Goal: Complete application form

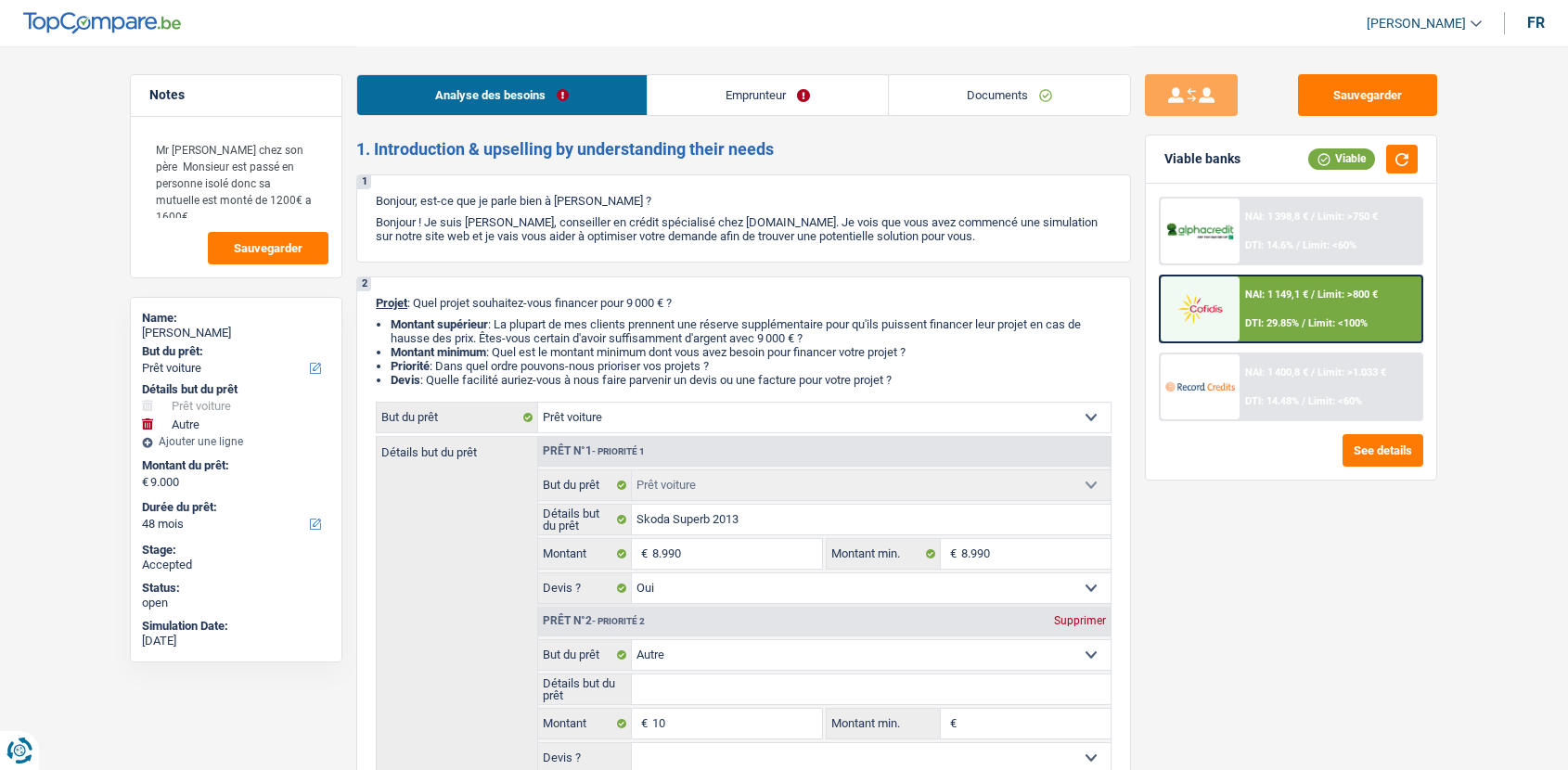
select select "car"
select select "other"
select select "48"
select select "car"
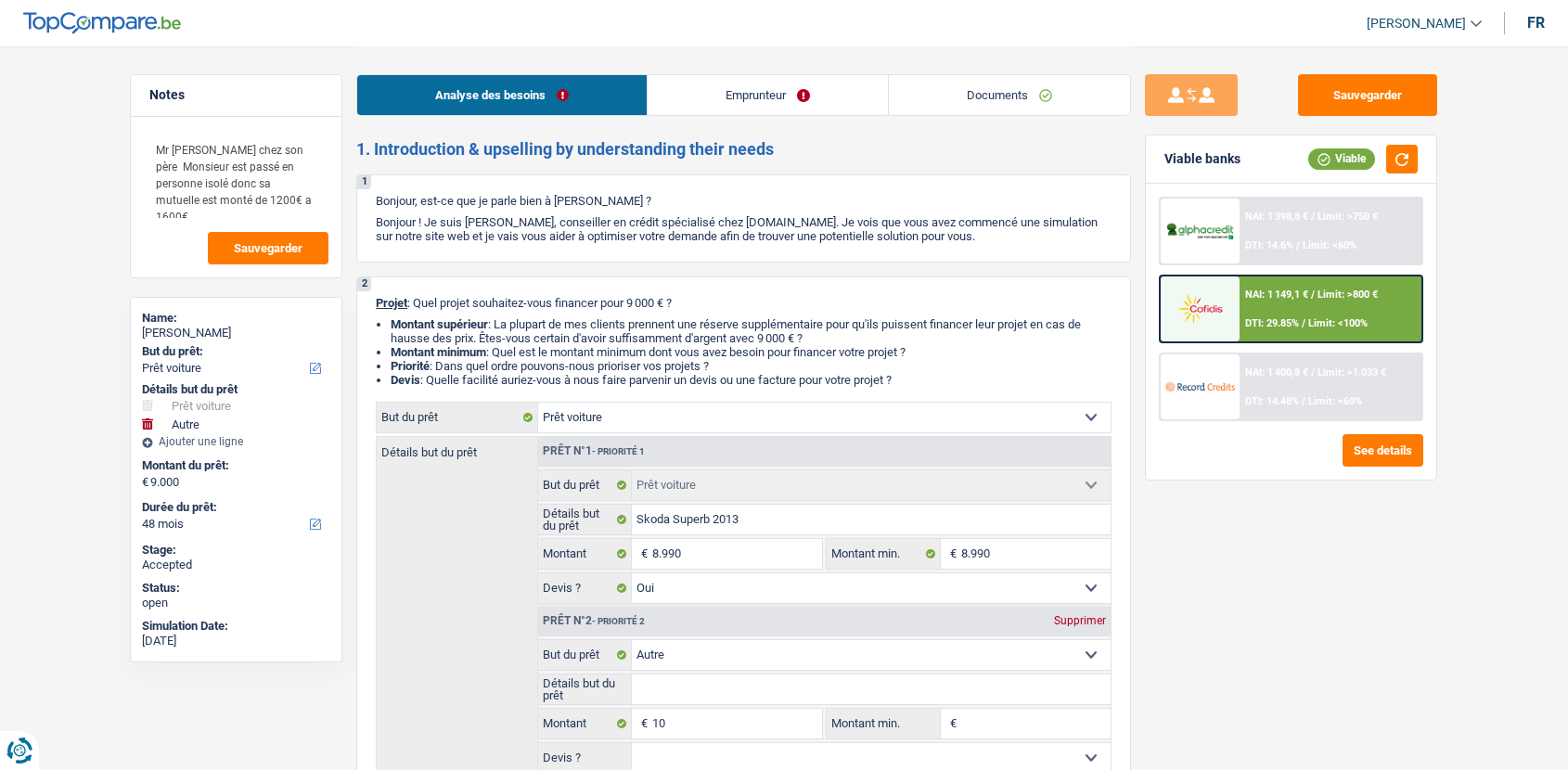
select select "car"
select select "yes"
select select "other"
select select "48"
select select "mutuality"
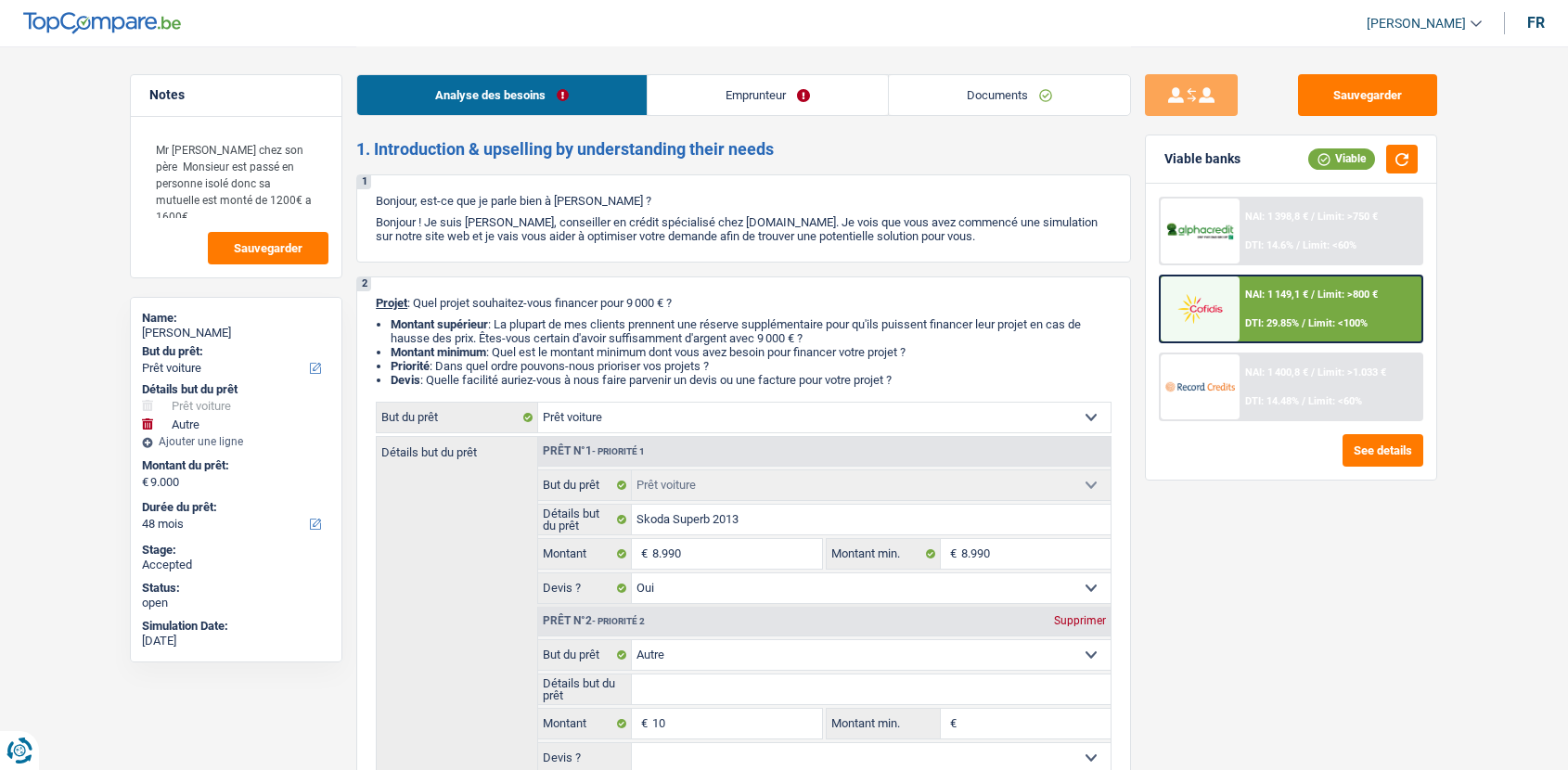
select select "mutualityIndemnity"
select select "liveWithParents"
select select "cardOrCredit"
select select "car"
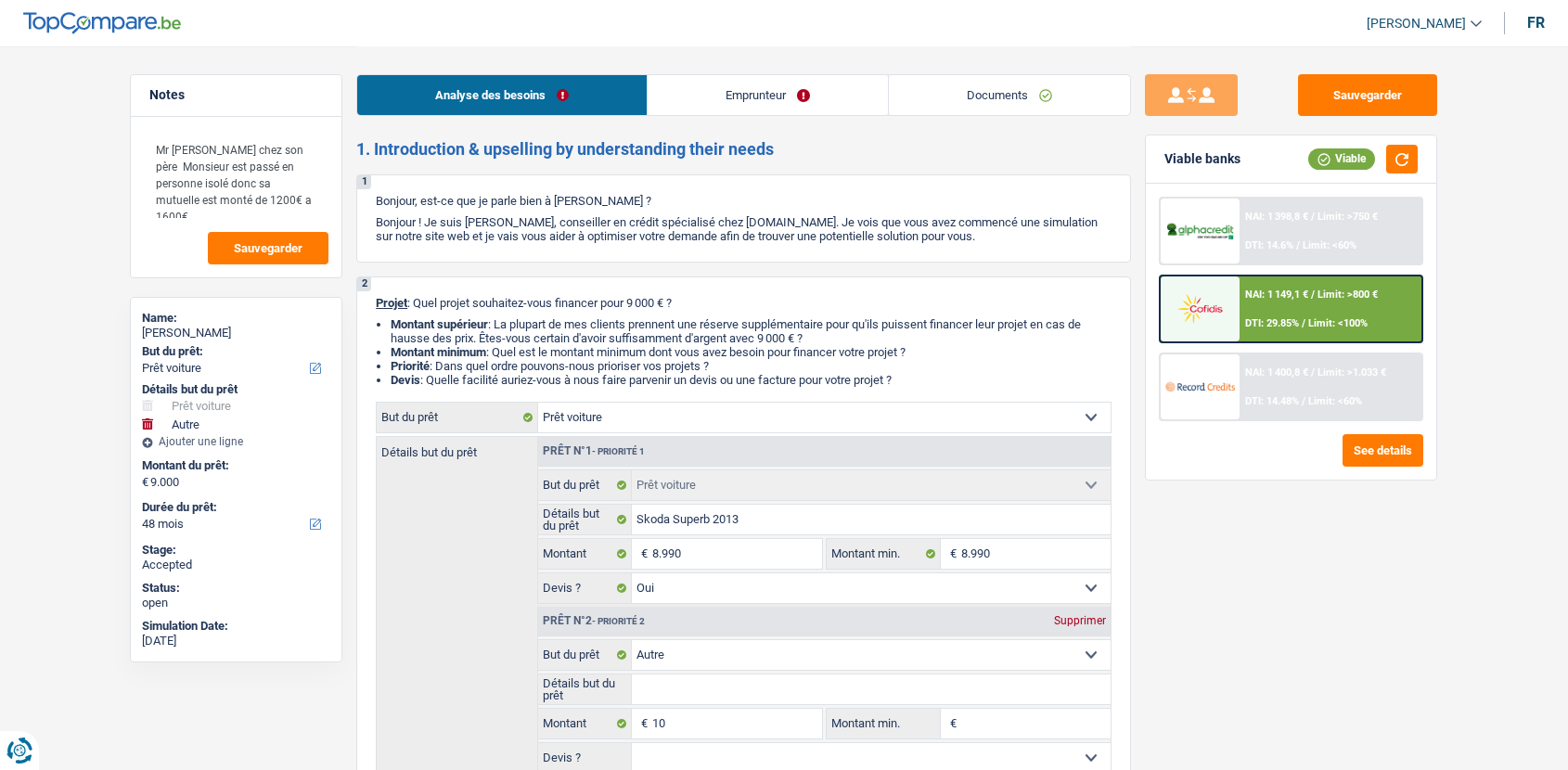
select select "yes"
select select "other"
select select "48"
drag, startPoint x: 0, startPoint y: 0, endPoint x: 1018, endPoint y: 96, distance: 1022.5
click at [1018, 96] on link "Documents" at bounding box center [1009, 95] width 241 height 40
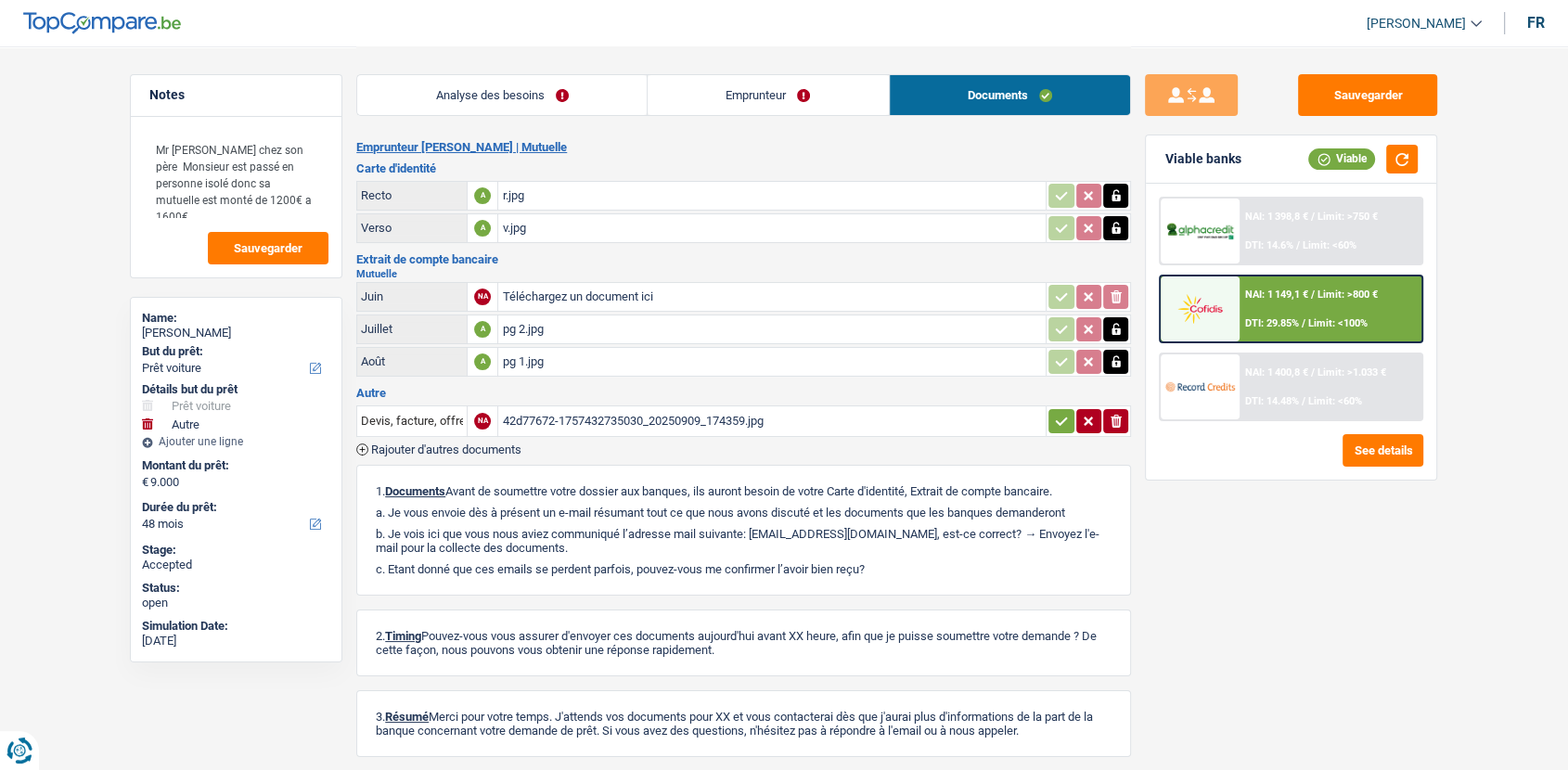
click at [482, 452] on div "Emprunteur GAETANO IACURTO | Mutuelle Carte d'identité Recto A r.jpg Verso A v.…" at bounding box center [743, 471] width 775 height 664
click at [502, 449] on span "Rajouter d'autres documents" at bounding box center [446, 449] width 150 height 12
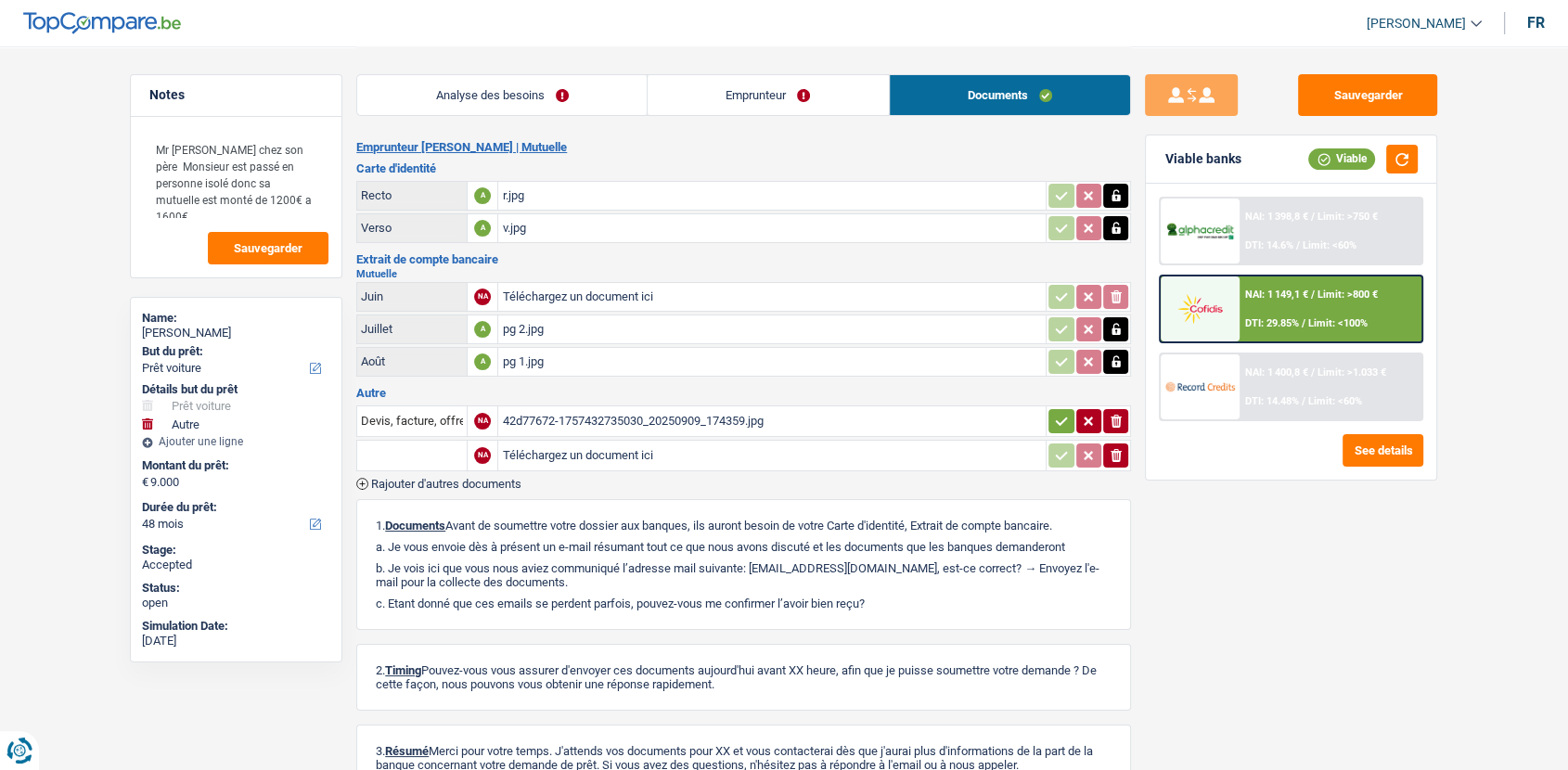
click at [576, 446] on input "Téléchargez un document ici" at bounding box center [772, 455] width 540 height 28
type input "C:\fakepath\1000009831.jpg"
click at [410, 446] on input "text" at bounding box center [412, 455] width 102 height 30
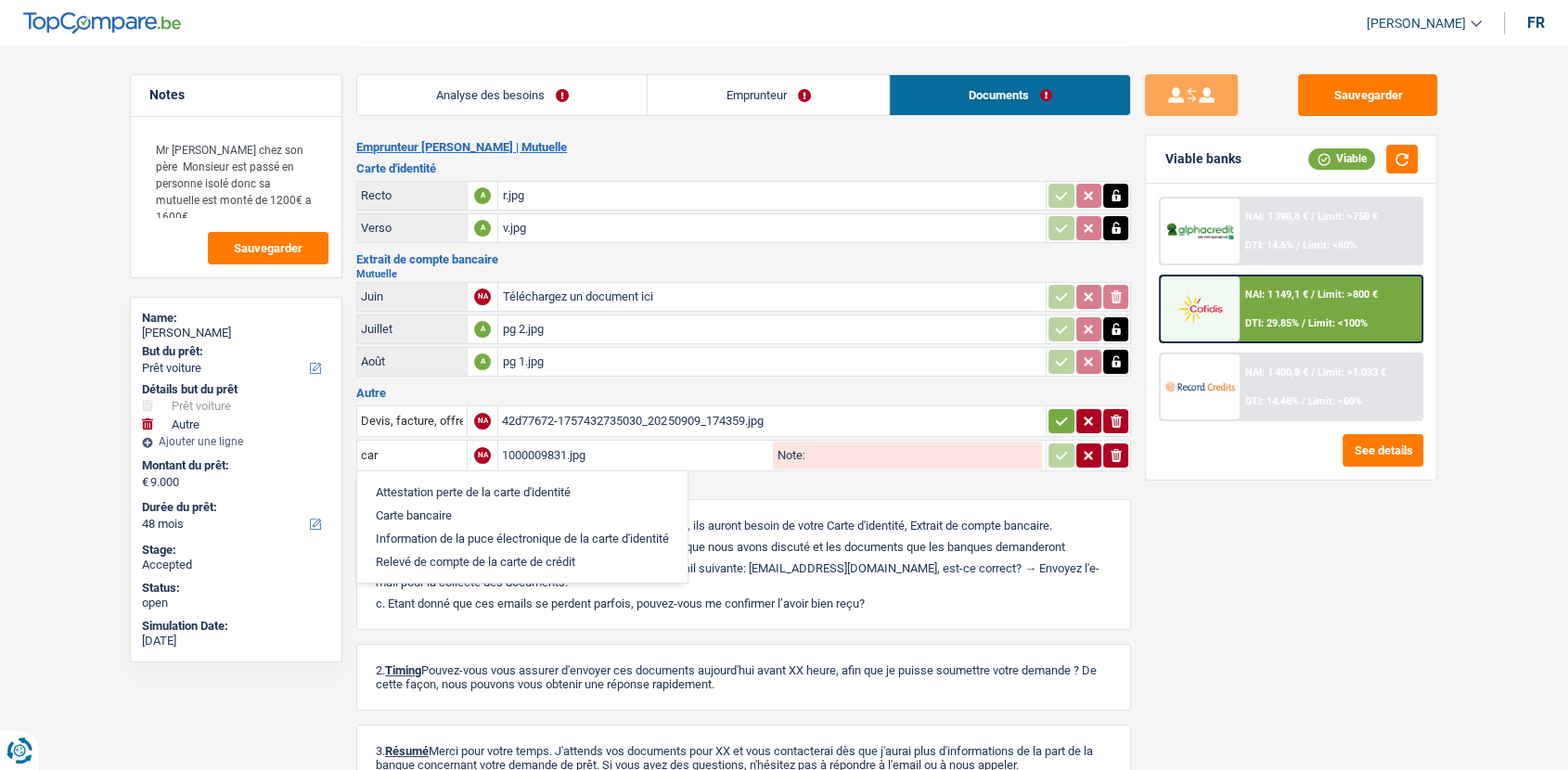
click at [466, 506] on li "Carte bancaire" at bounding box center [522, 515] width 312 height 23
type input "Carte bancaire"
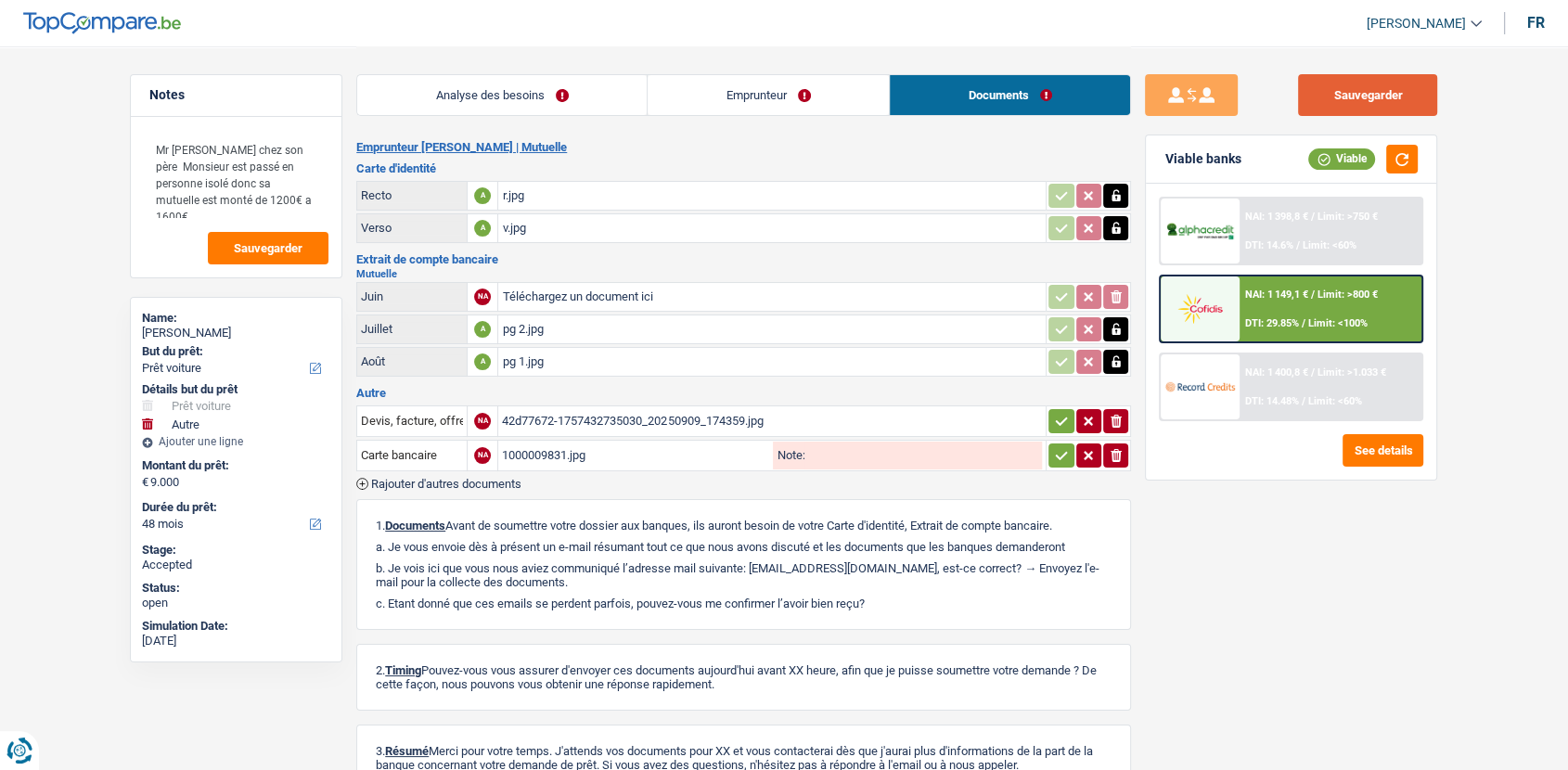
click at [1354, 114] on button "Sauvegarder" at bounding box center [1368, 95] width 139 height 42
click at [1389, 95] on button "Sauvegarder" at bounding box center [1368, 95] width 139 height 42
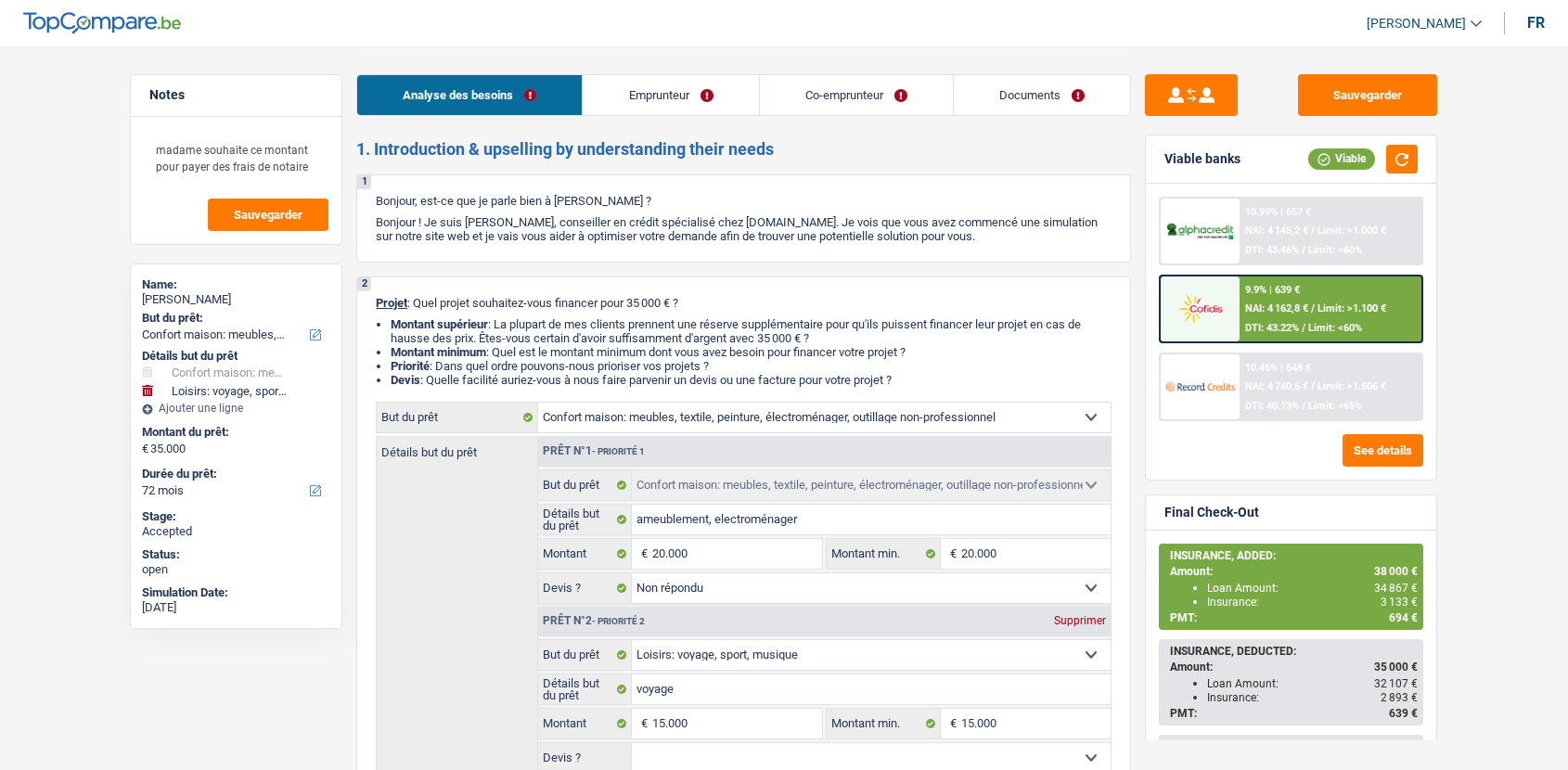
select select "household"
select select "hobbies"
select select "72"
select select "household"
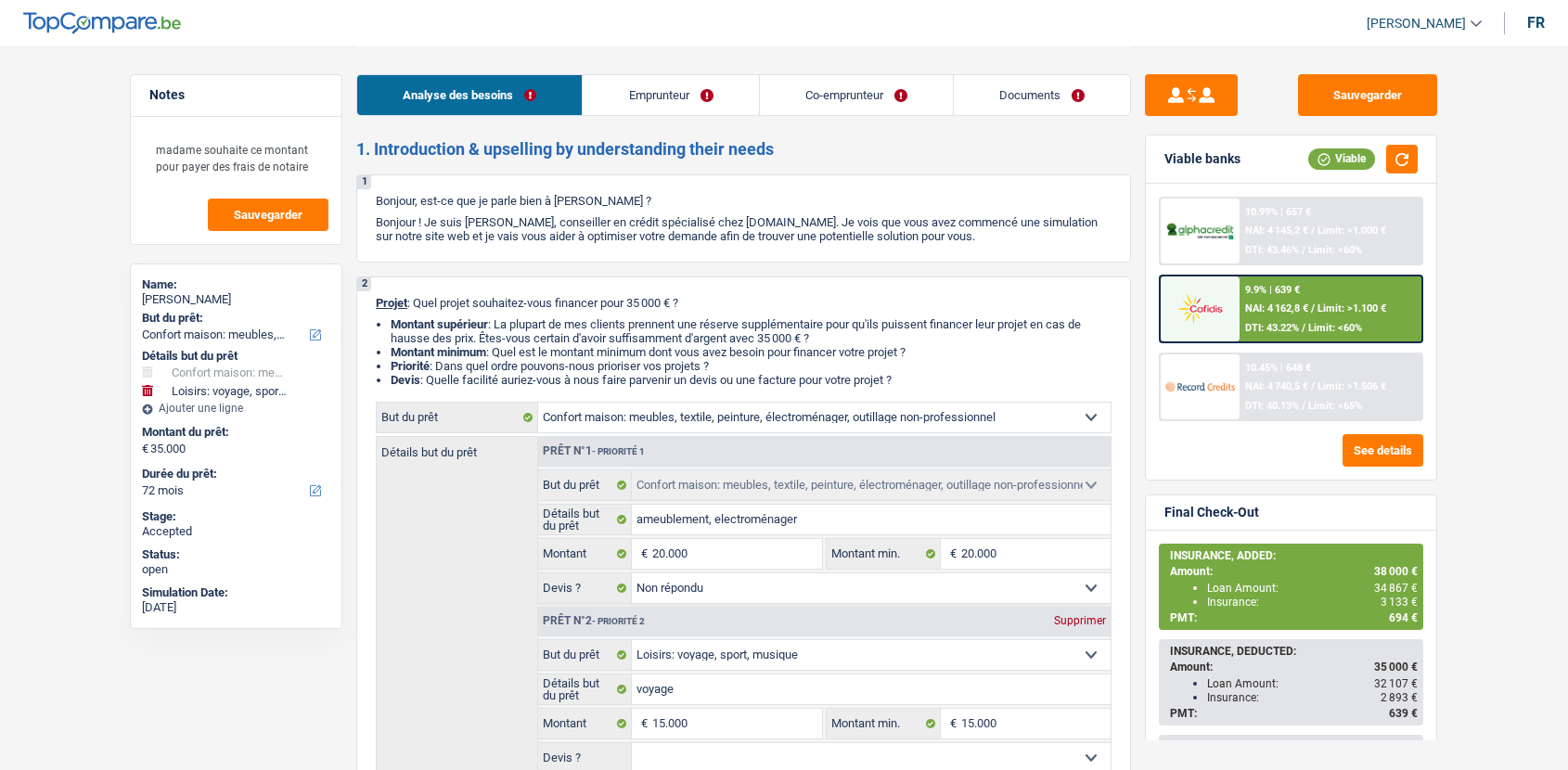
select select "household"
select select "not_answered"
select select "hobbies"
select select "72"
select select "privateEmployee"
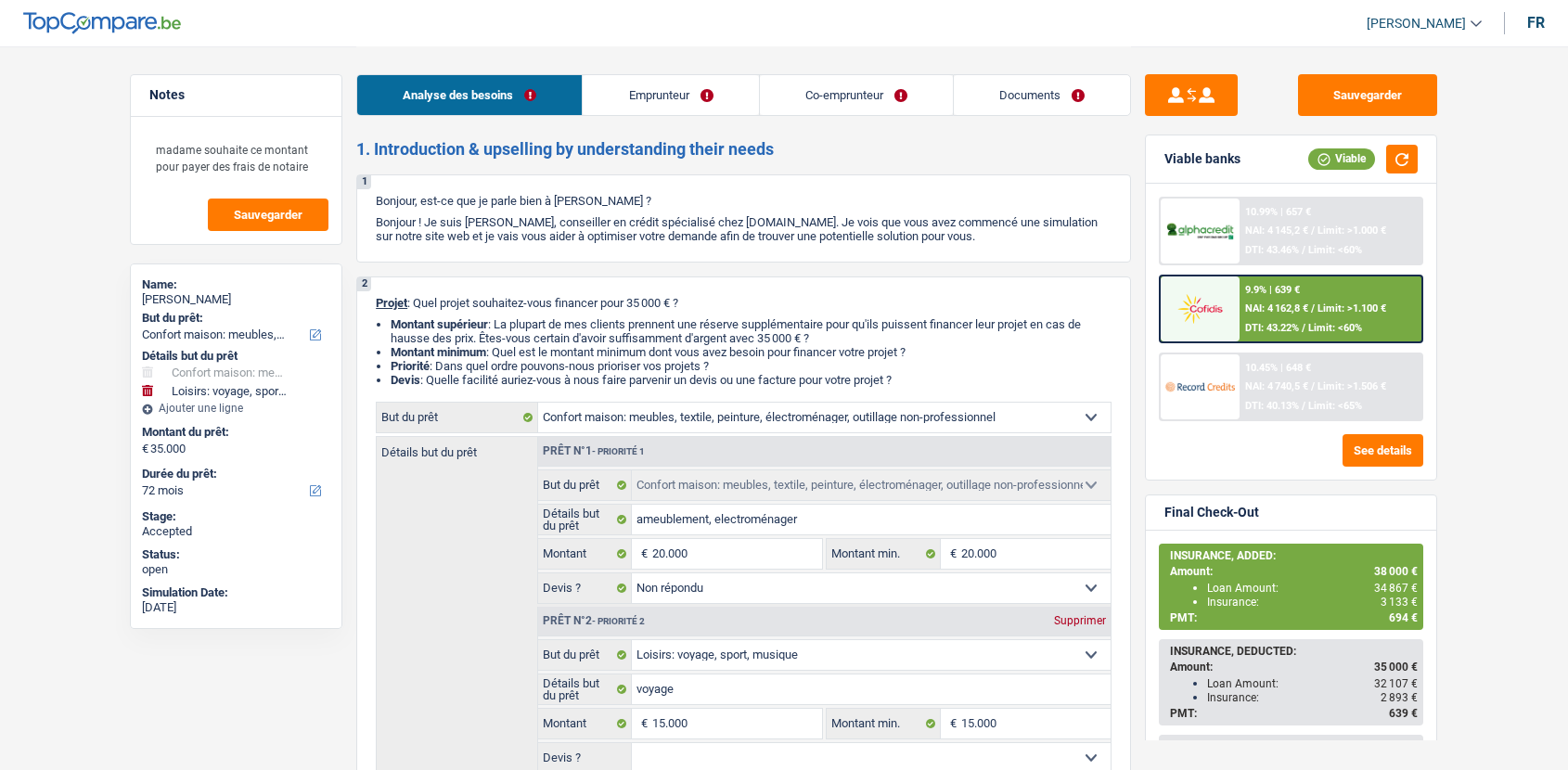
select select "privateEmployee"
select select "netSalary"
select select "mealVouchers"
select select "netSalary"
select select "mealVouchers"
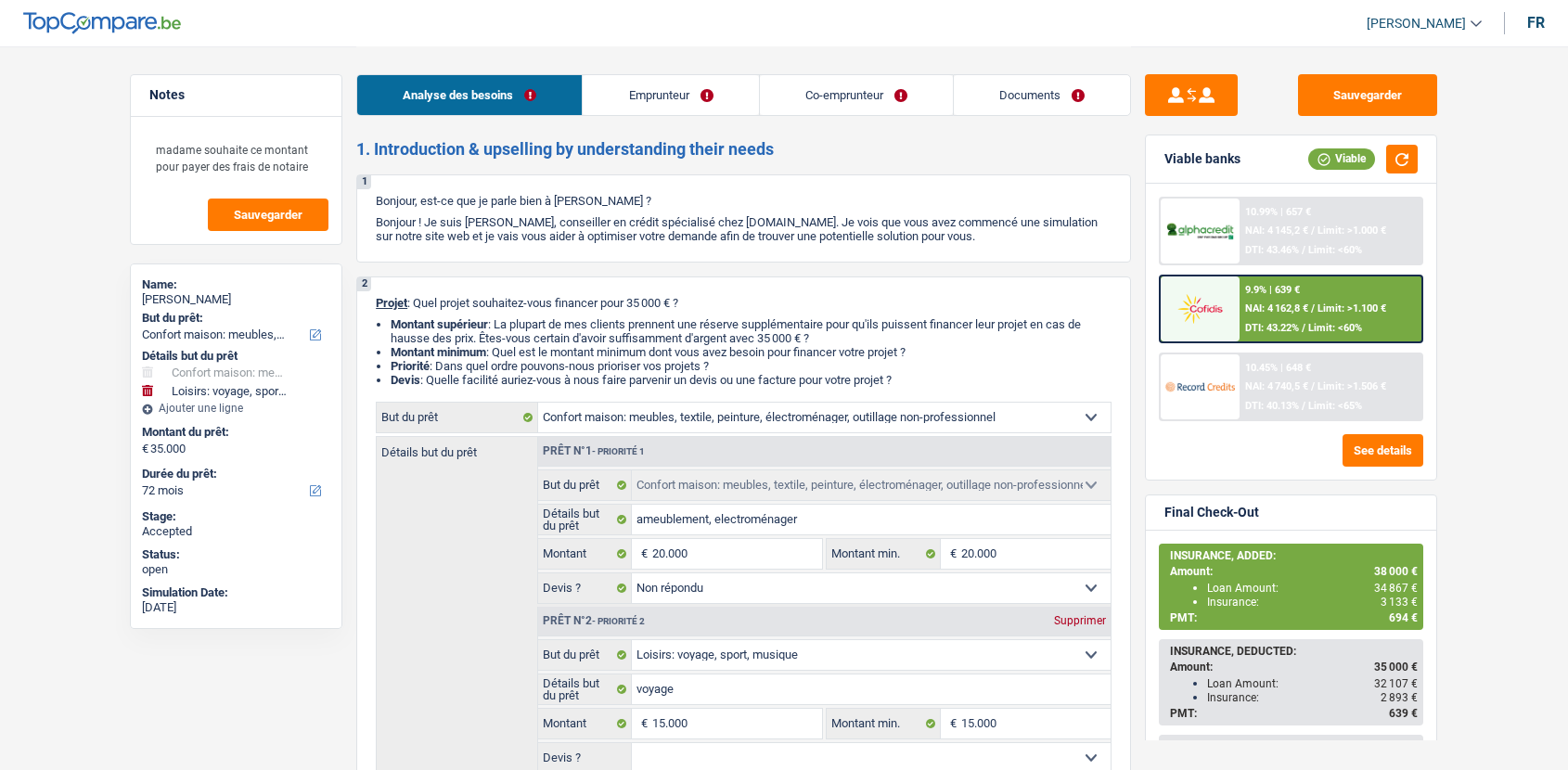
select select "ownerWithMortgage"
select select "mortgage"
select select "240"
select select "carLoan"
select select "60"
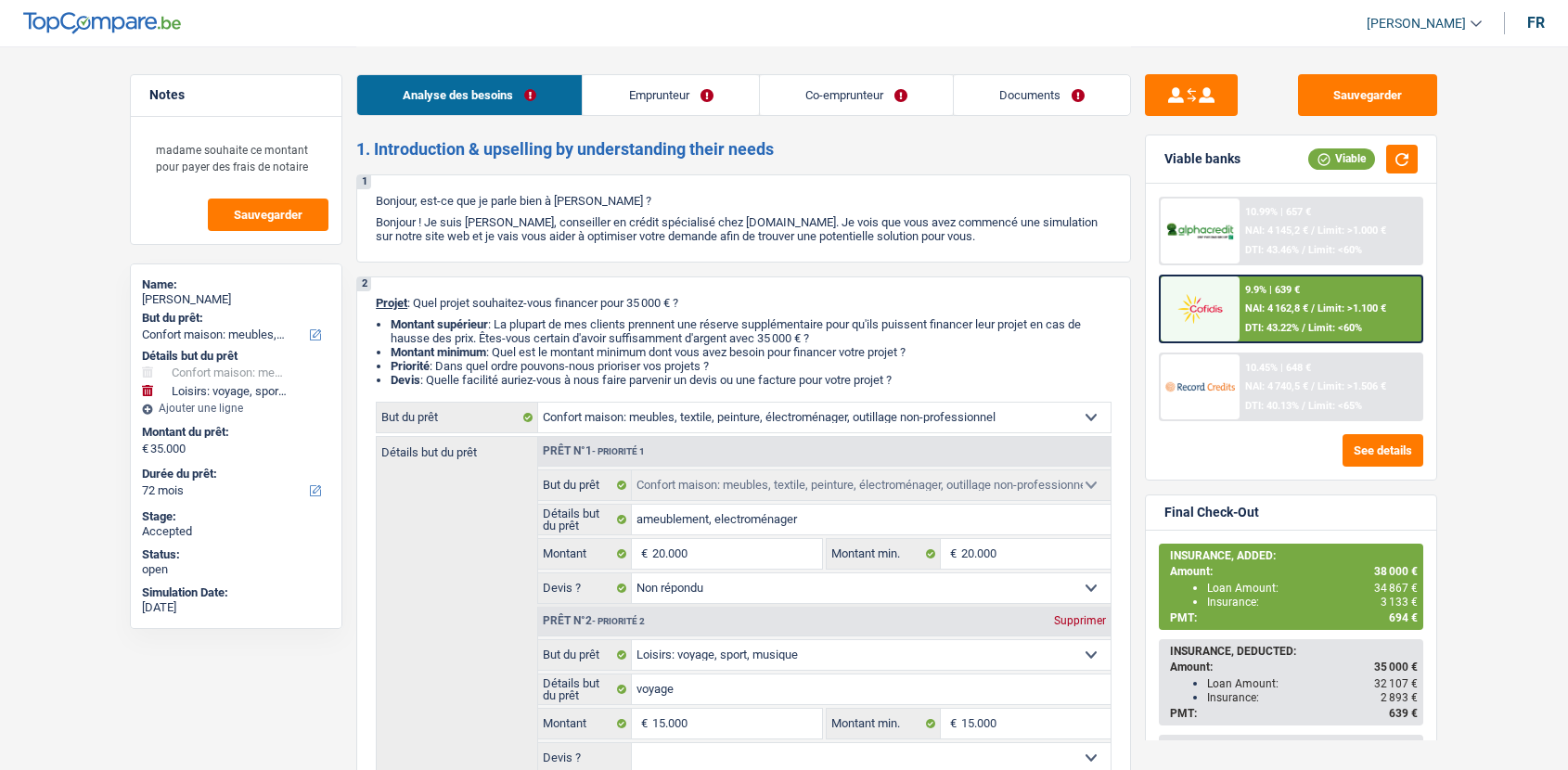
select select "carLoan"
select select "60"
select select "household"
select select "not_answered"
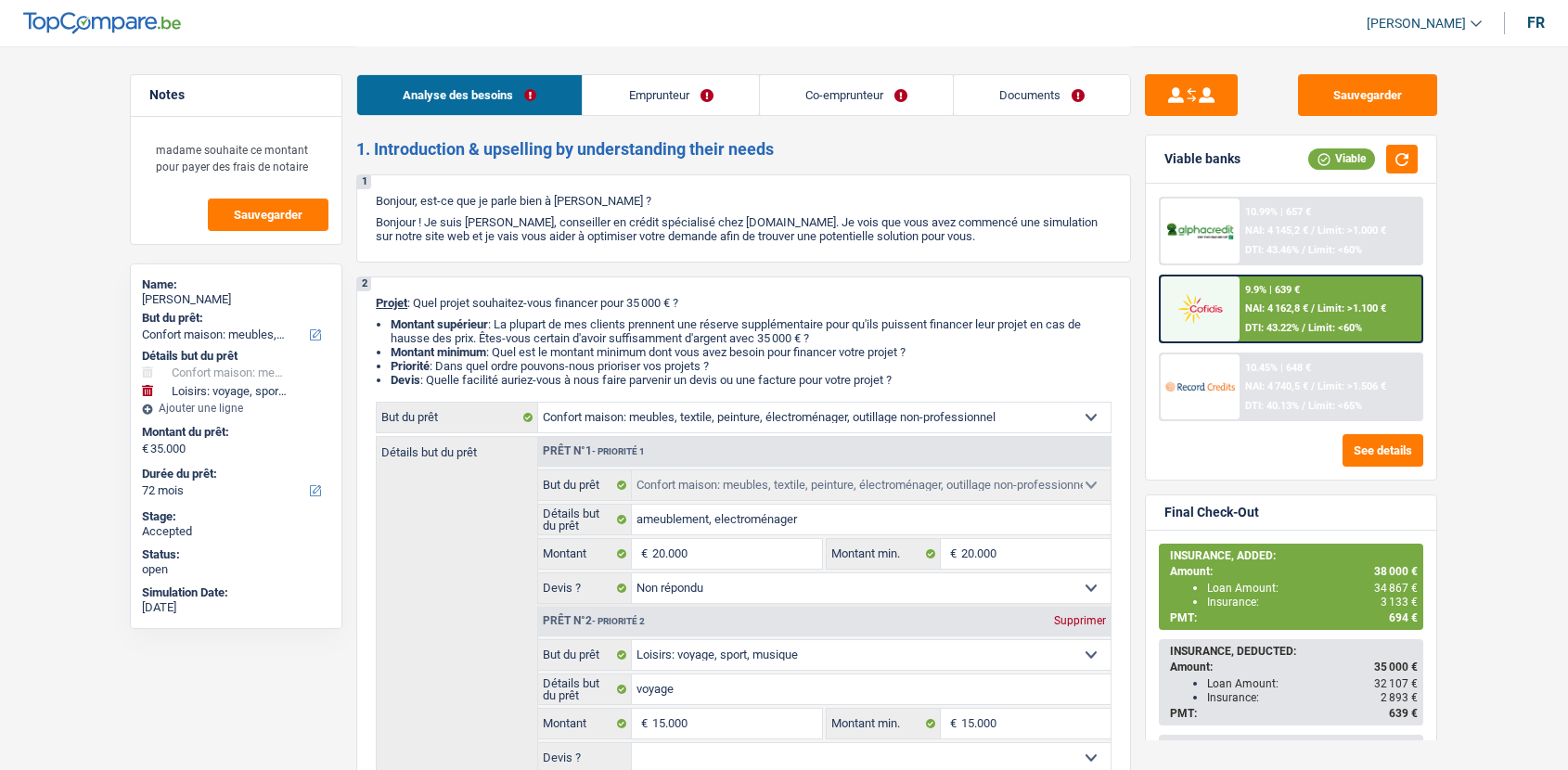
select select "hobbies"
select select "72"
drag, startPoint x: 0, startPoint y: 0, endPoint x: 1093, endPoint y: 107, distance: 1098.2
click at [1093, 107] on link "Documents" at bounding box center [1042, 95] width 177 height 40
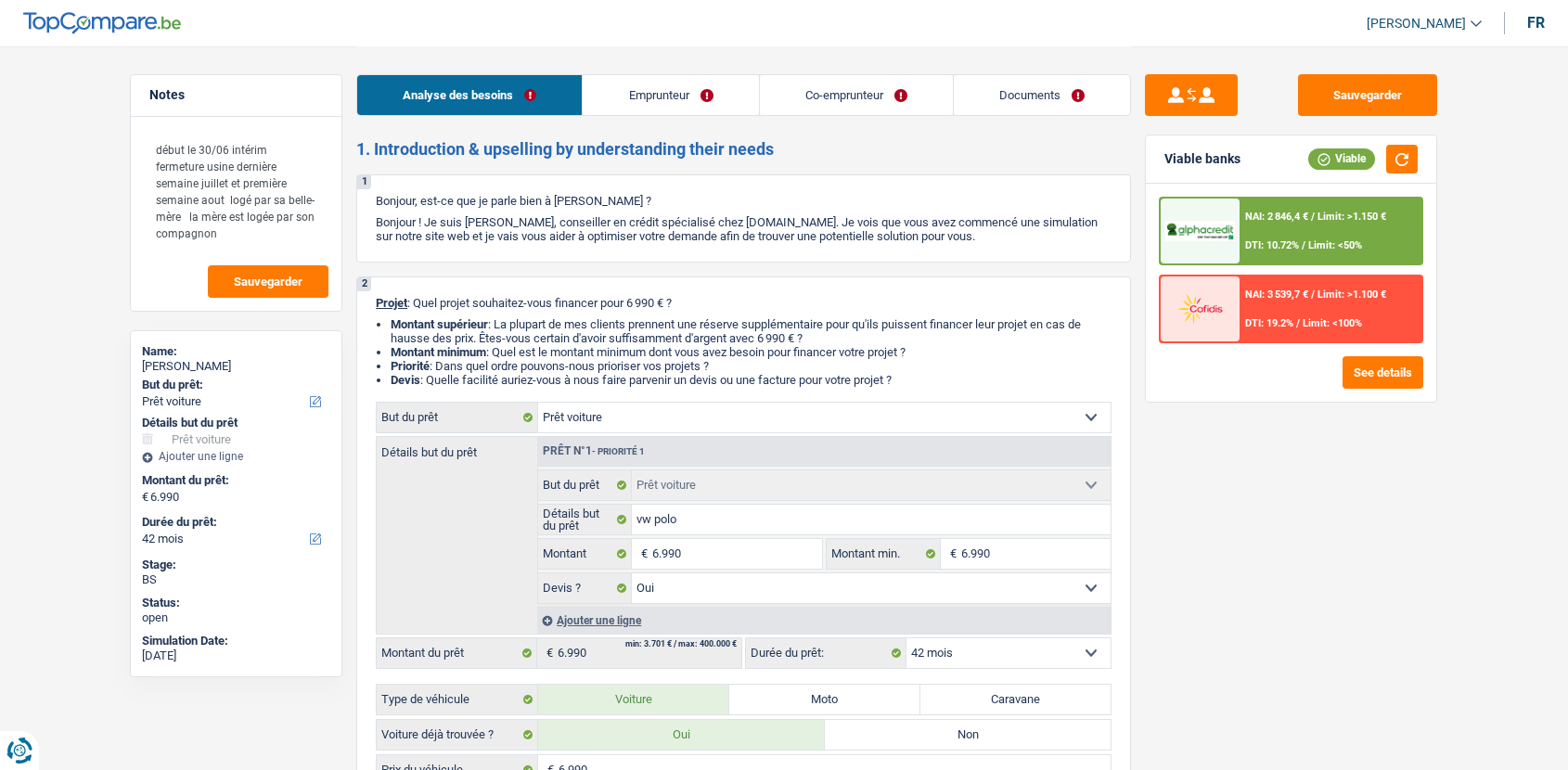
select select "car"
select select "42"
select select "32"
select select "cohabitation"
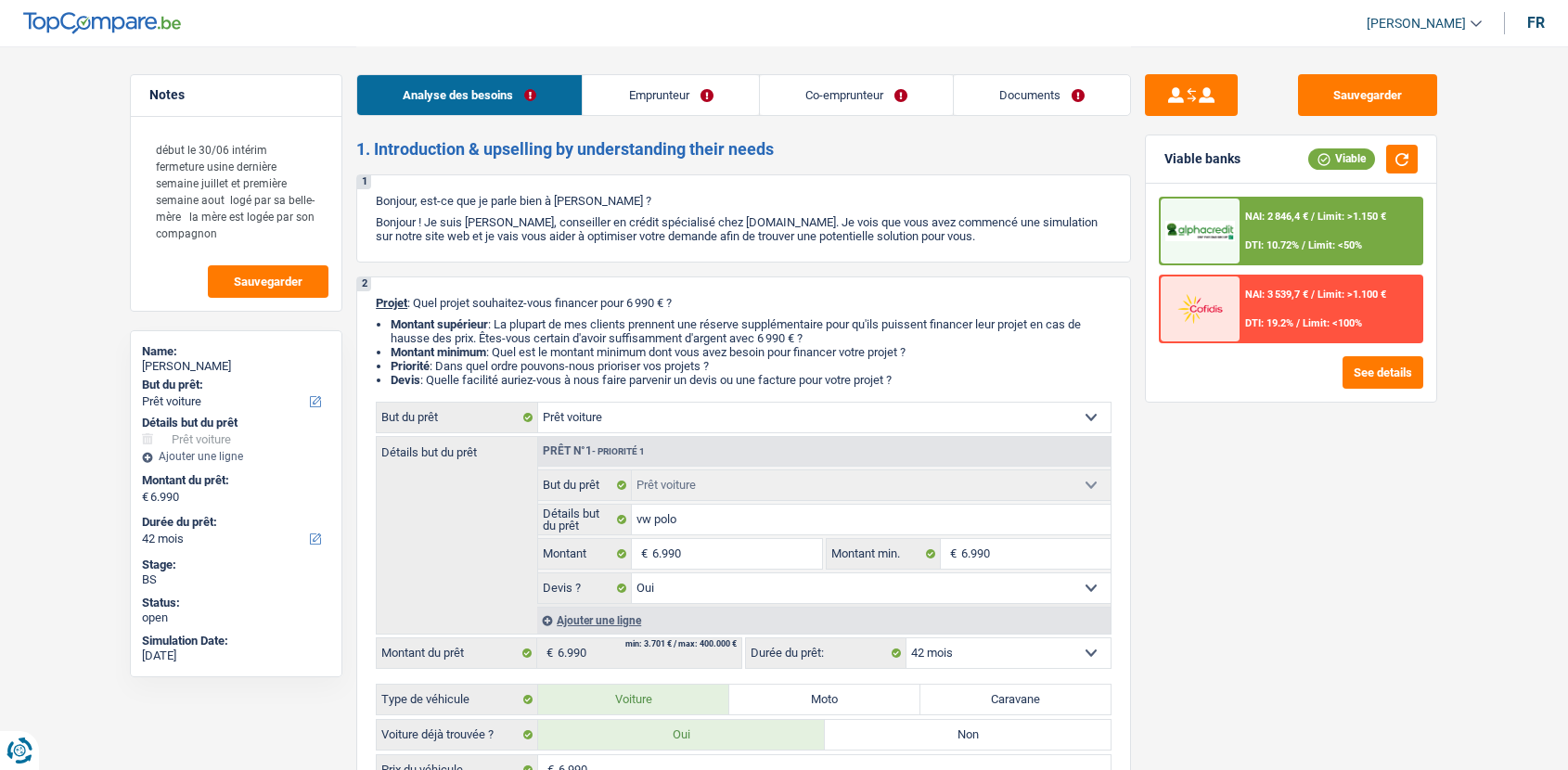
select select "liveWithParents"
select select "BE"
select select "carLoan"
select select "48"
click at [679, 97] on link "Emprunteur" at bounding box center [670, 95] width 176 height 40
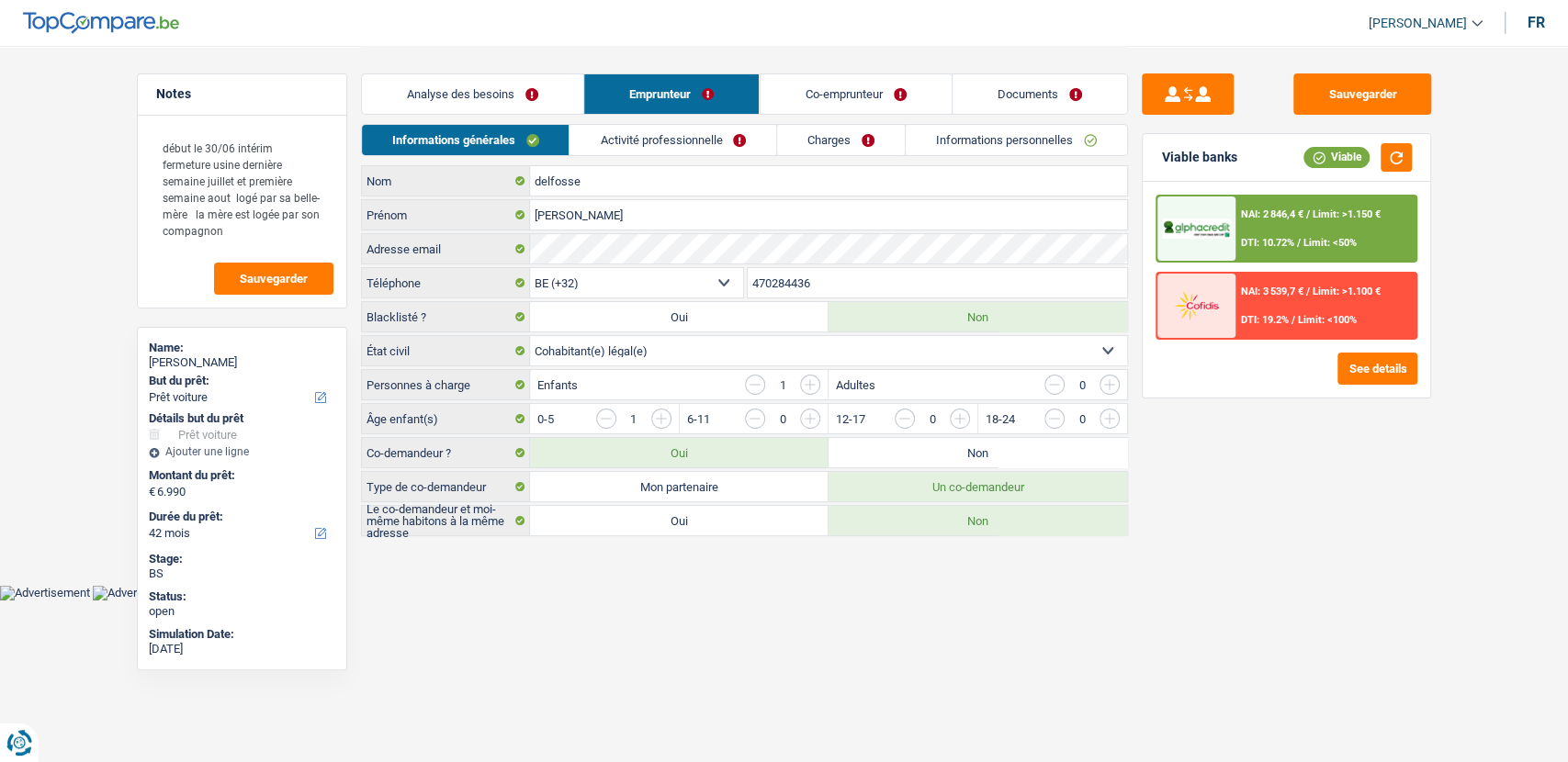
click at [698, 136] on link "Activité professionnelle" at bounding box center [673, 139] width 206 height 30
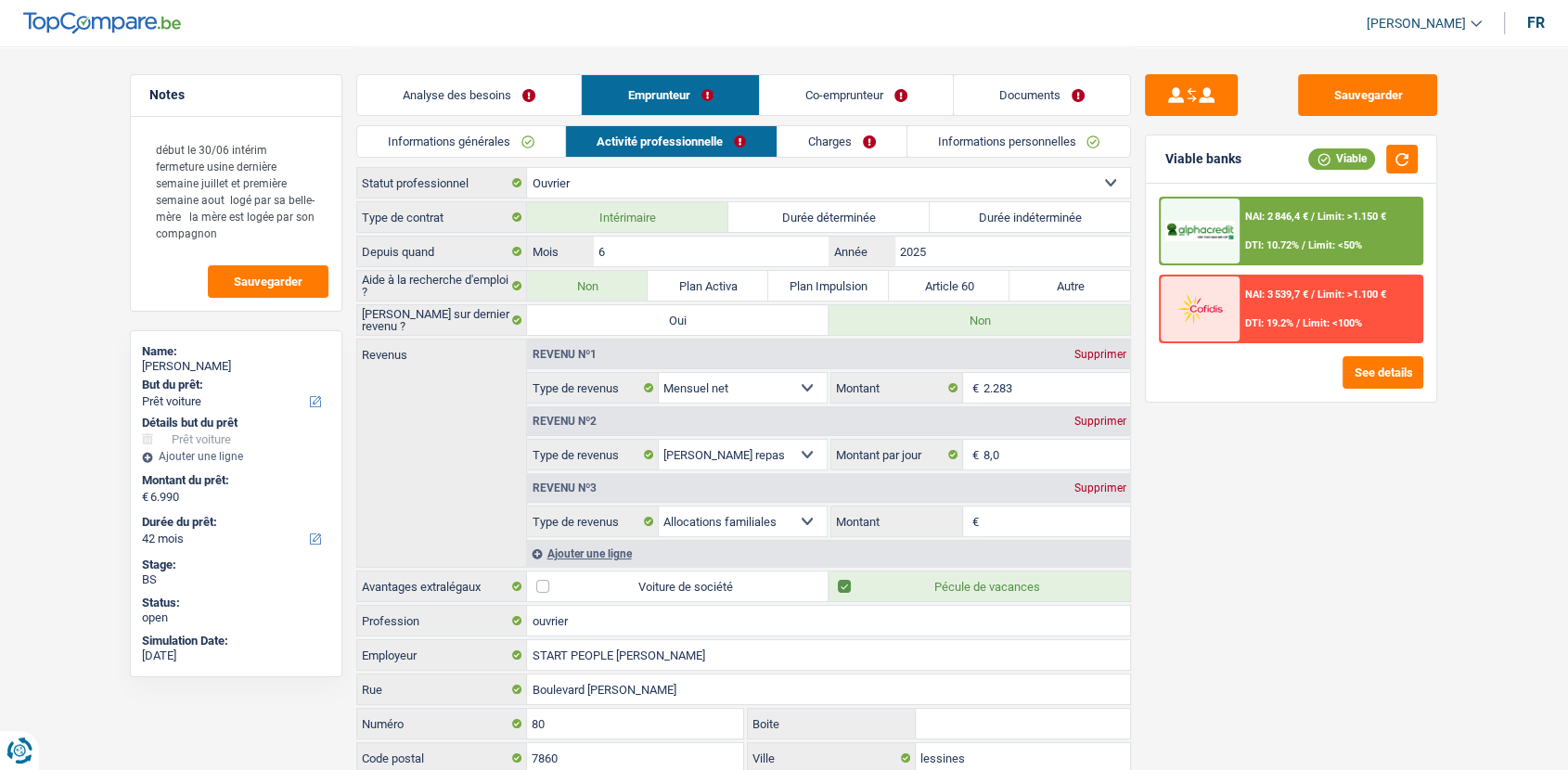
click at [815, 140] on link "Charges" at bounding box center [842, 141] width 129 height 31
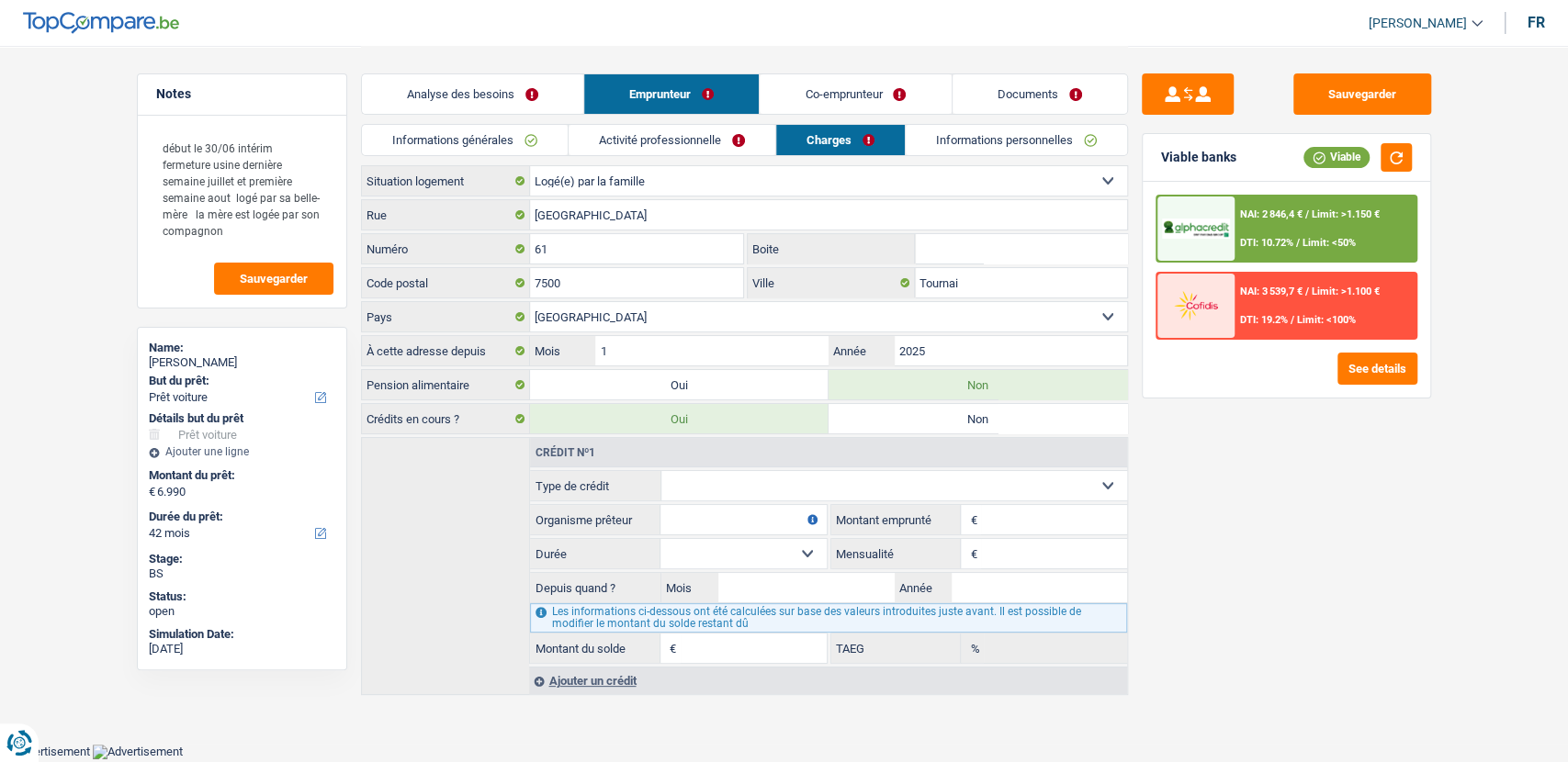
click at [854, 84] on link "Co-emprunteur" at bounding box center [855, 94] width 191 height 39
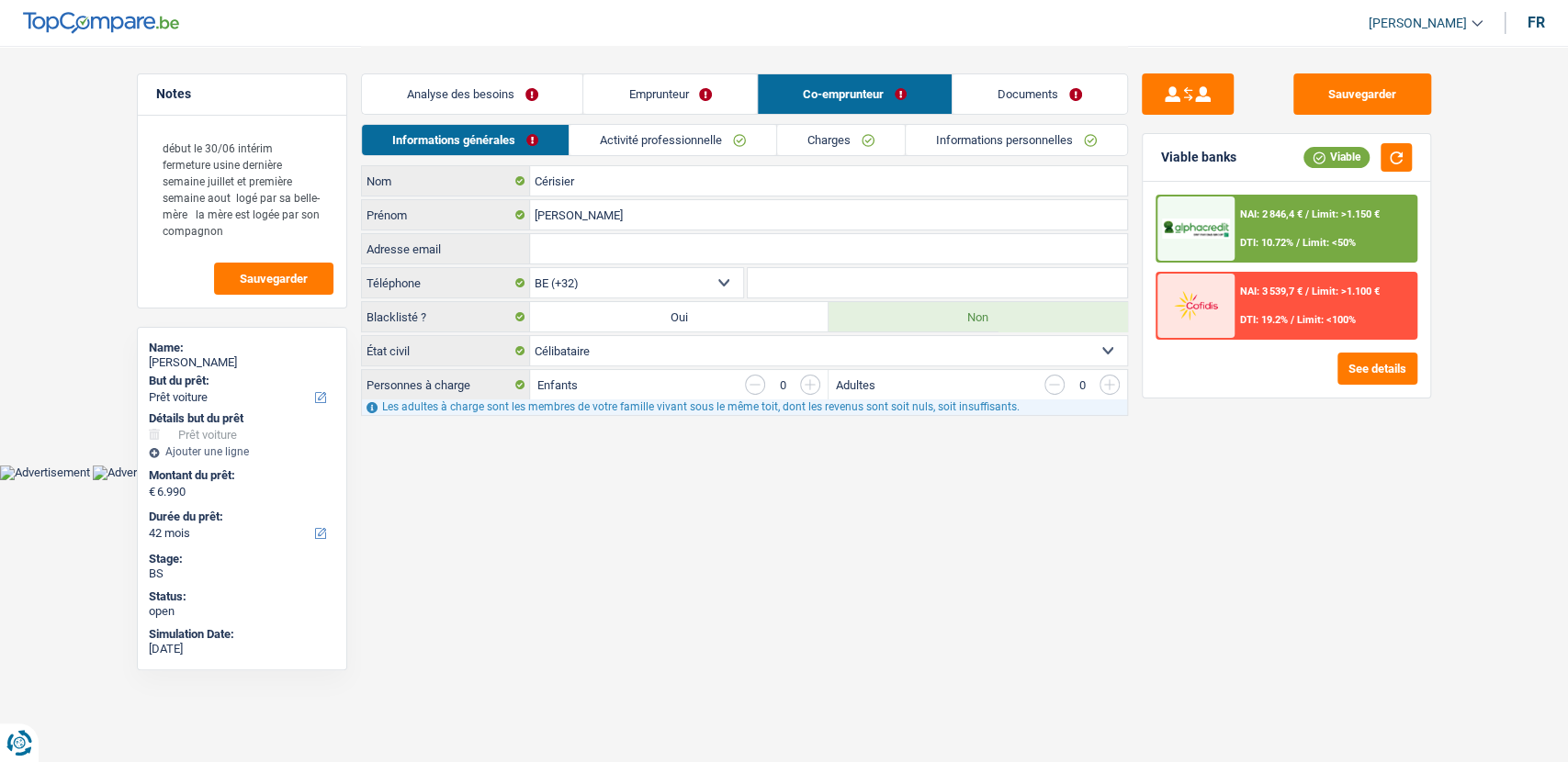
click at [676, 137] on link "Activité professionnelle" at bounding box center [673, 139] width 206 height 30
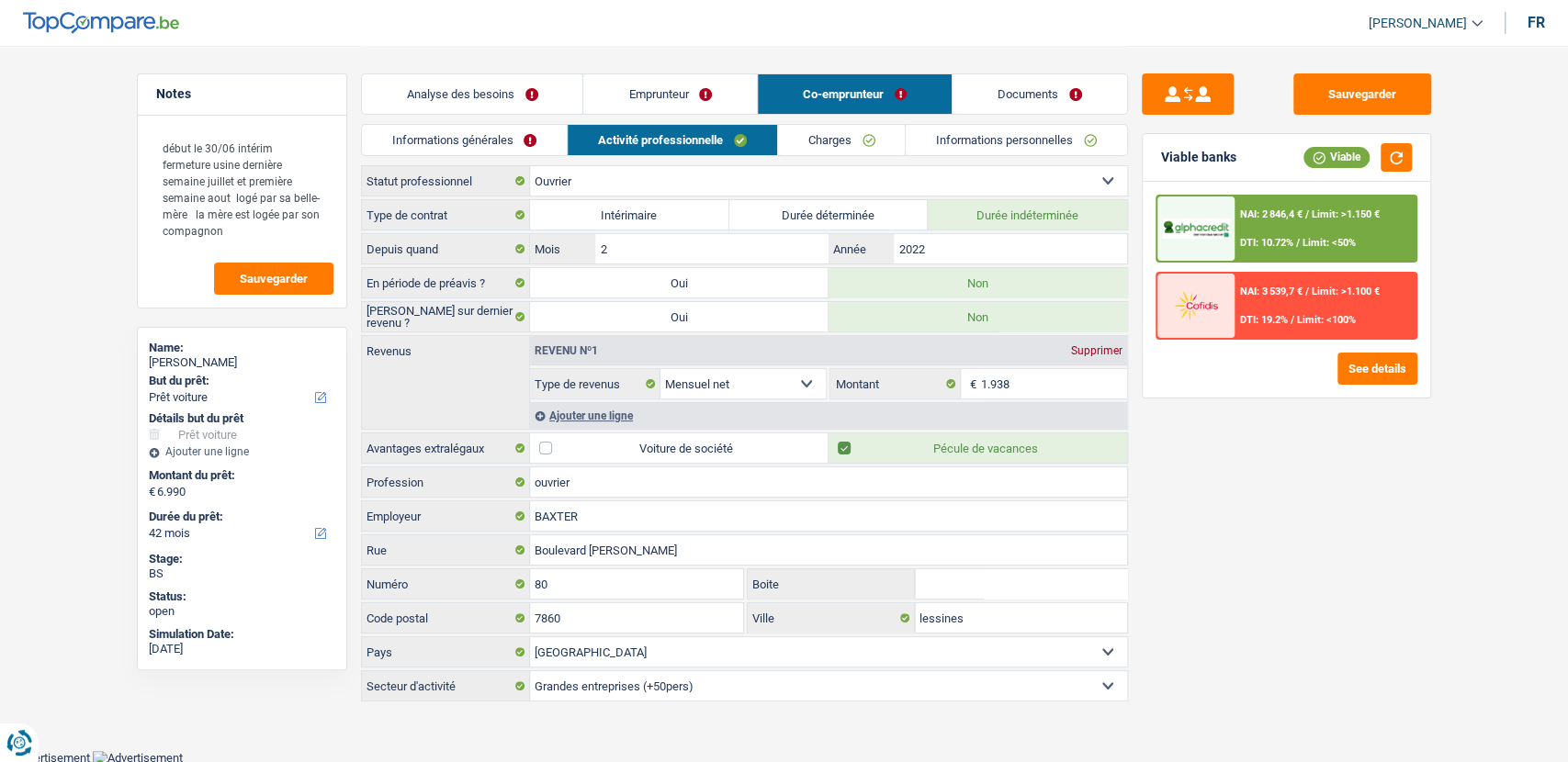
click at [792, 144] on link "Charges" at bounding box center [842, 139] width 128 height 30
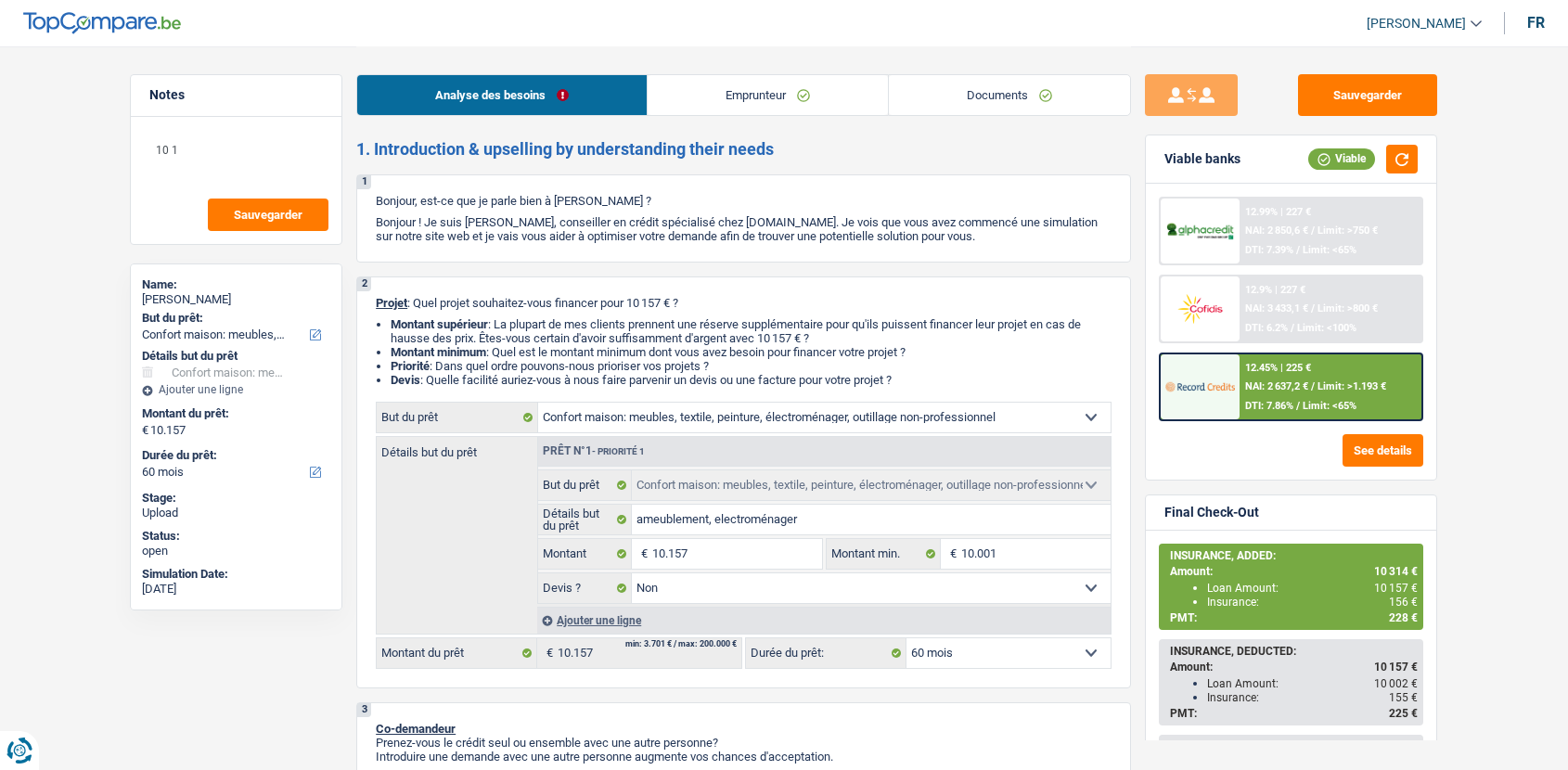
select select "household"
select select "60"
select select "household"
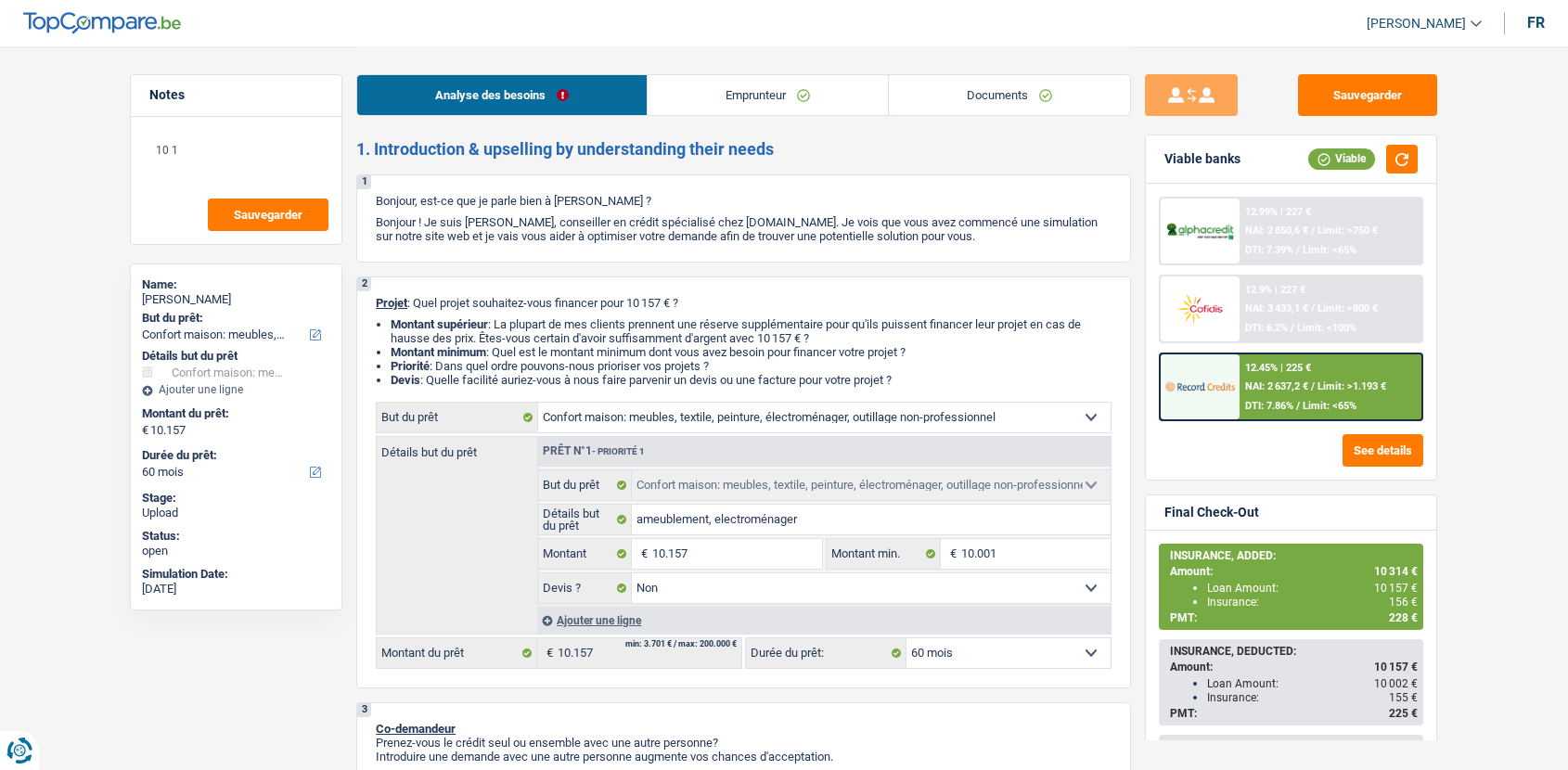
select select "false"
select select "60"
select select "publicEmployee"
select select "familyAllowances"
select select "netSalary"
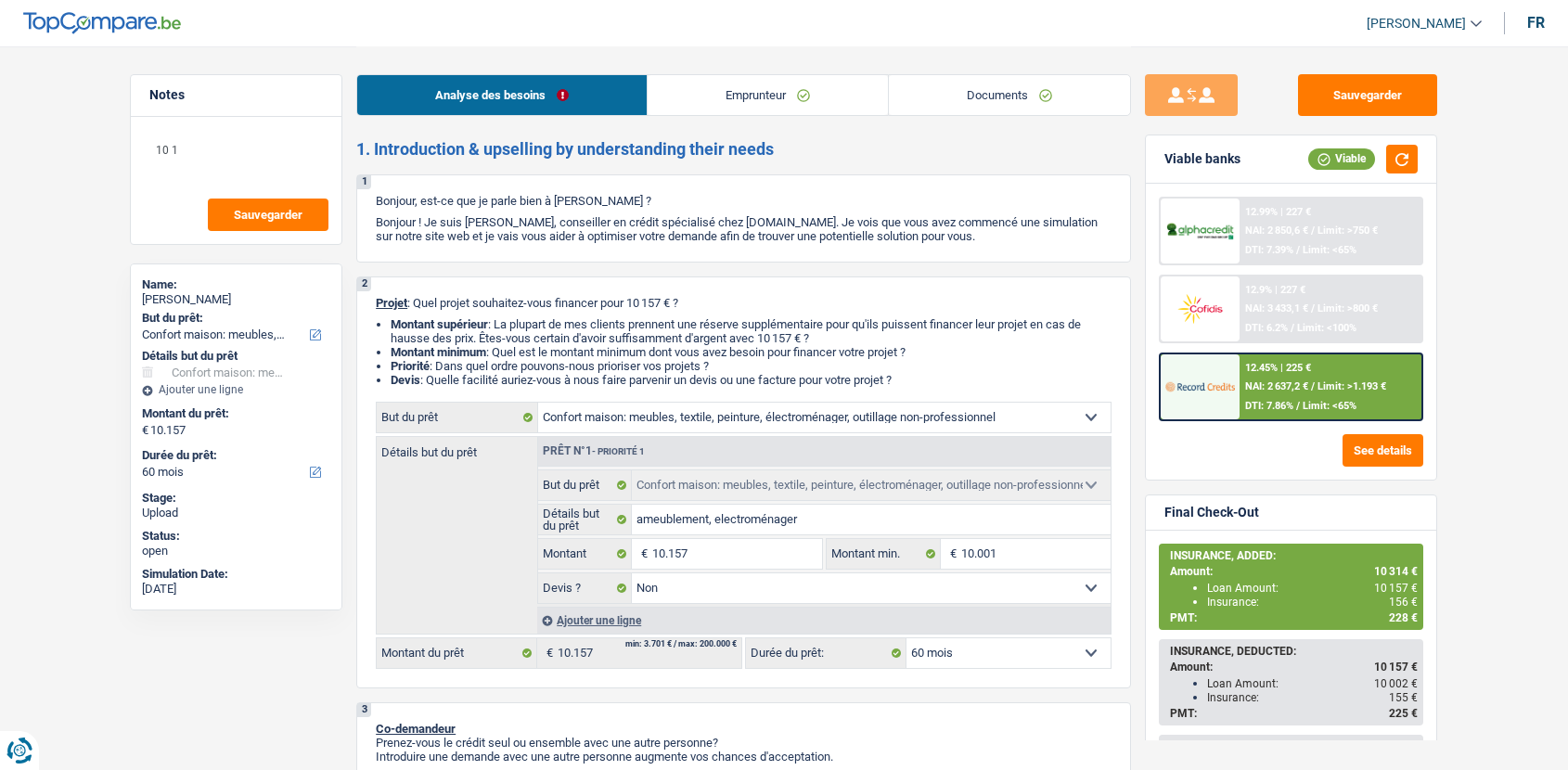
select select "mealVouchers"
select select "ownerWithoutMortgage"
select select "household"
select select "false"
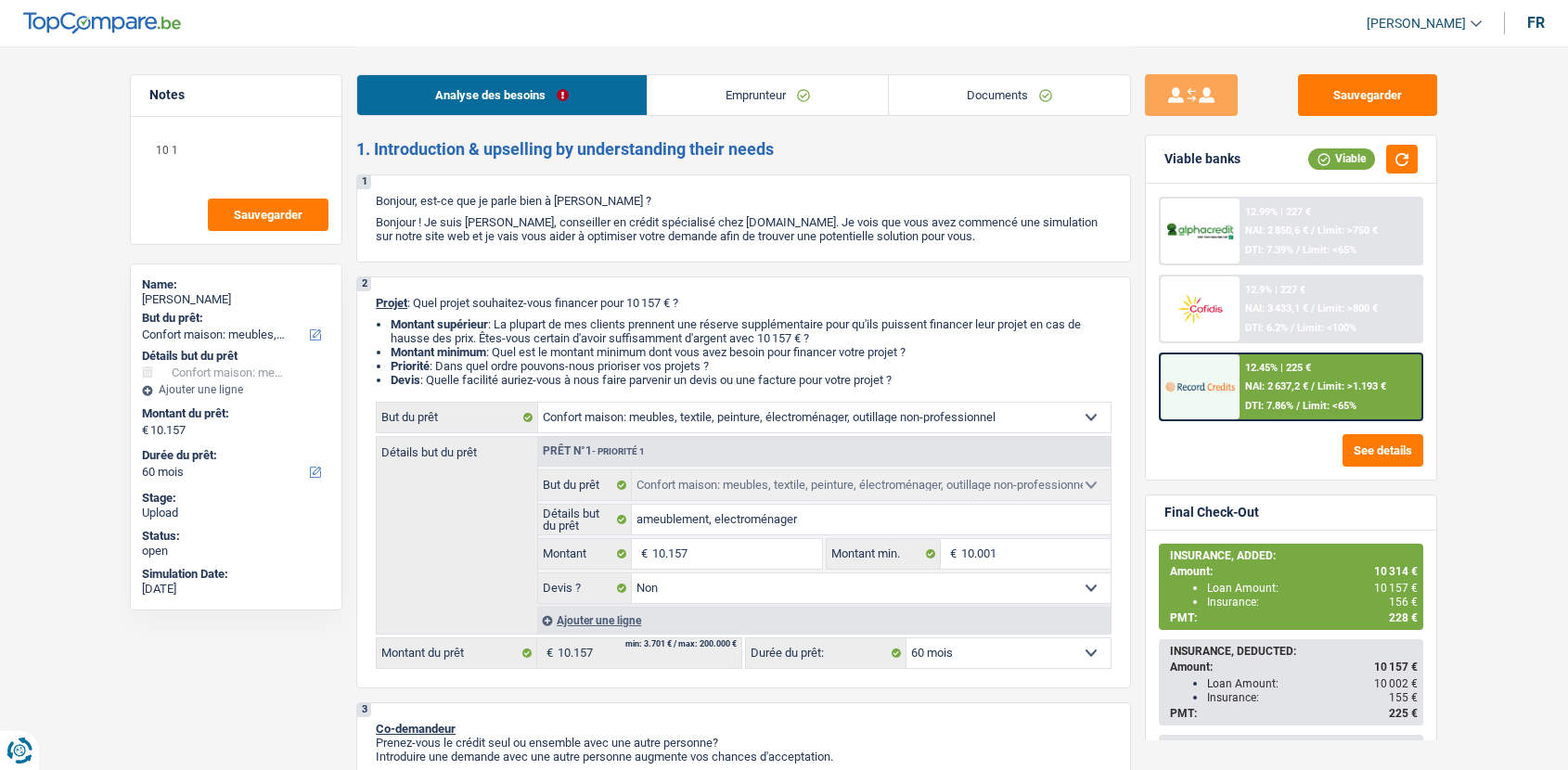
select select "60"
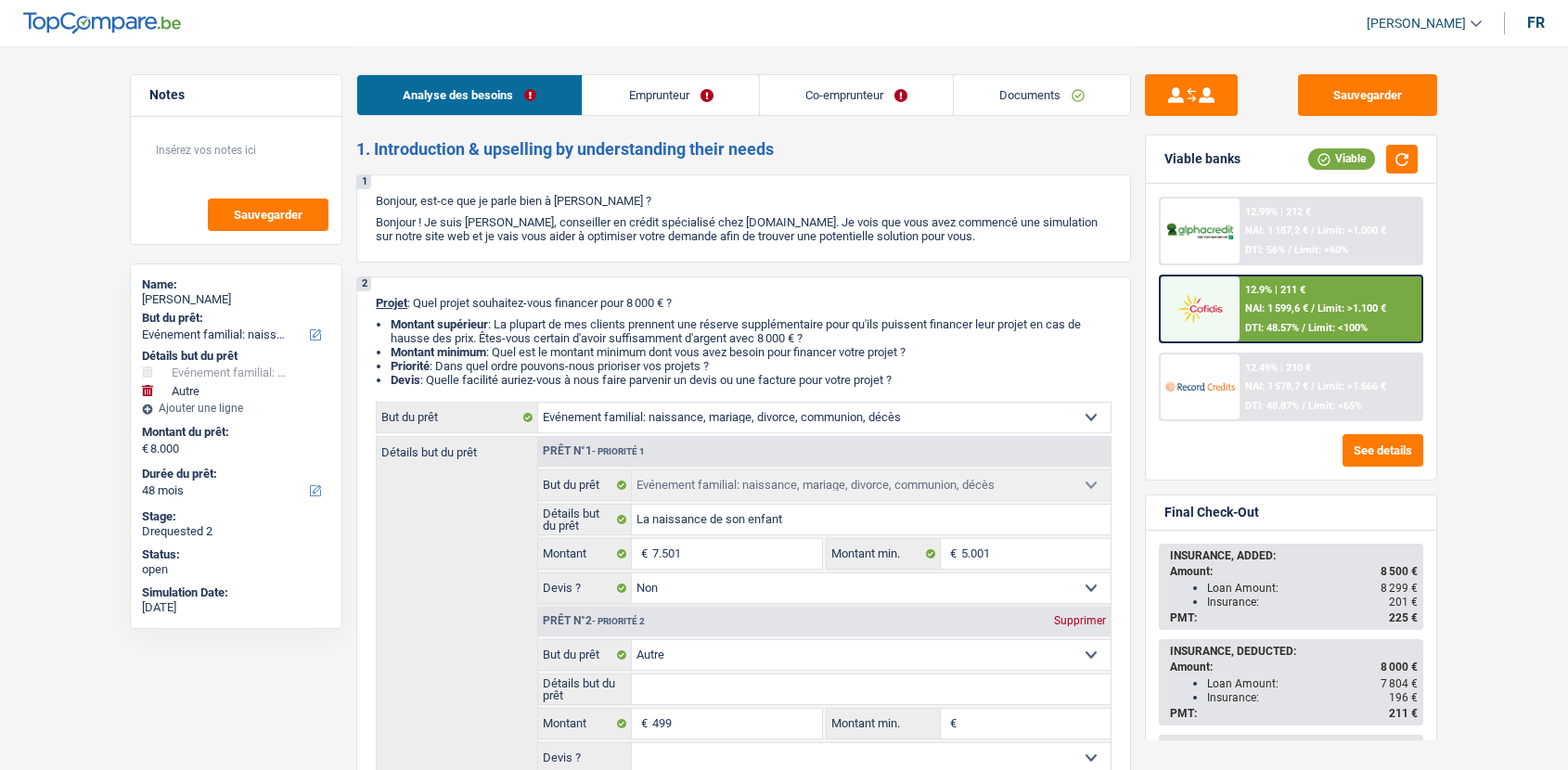
select select "familyEvent"
select select "other"
select select "48"
select select "familyEvent"
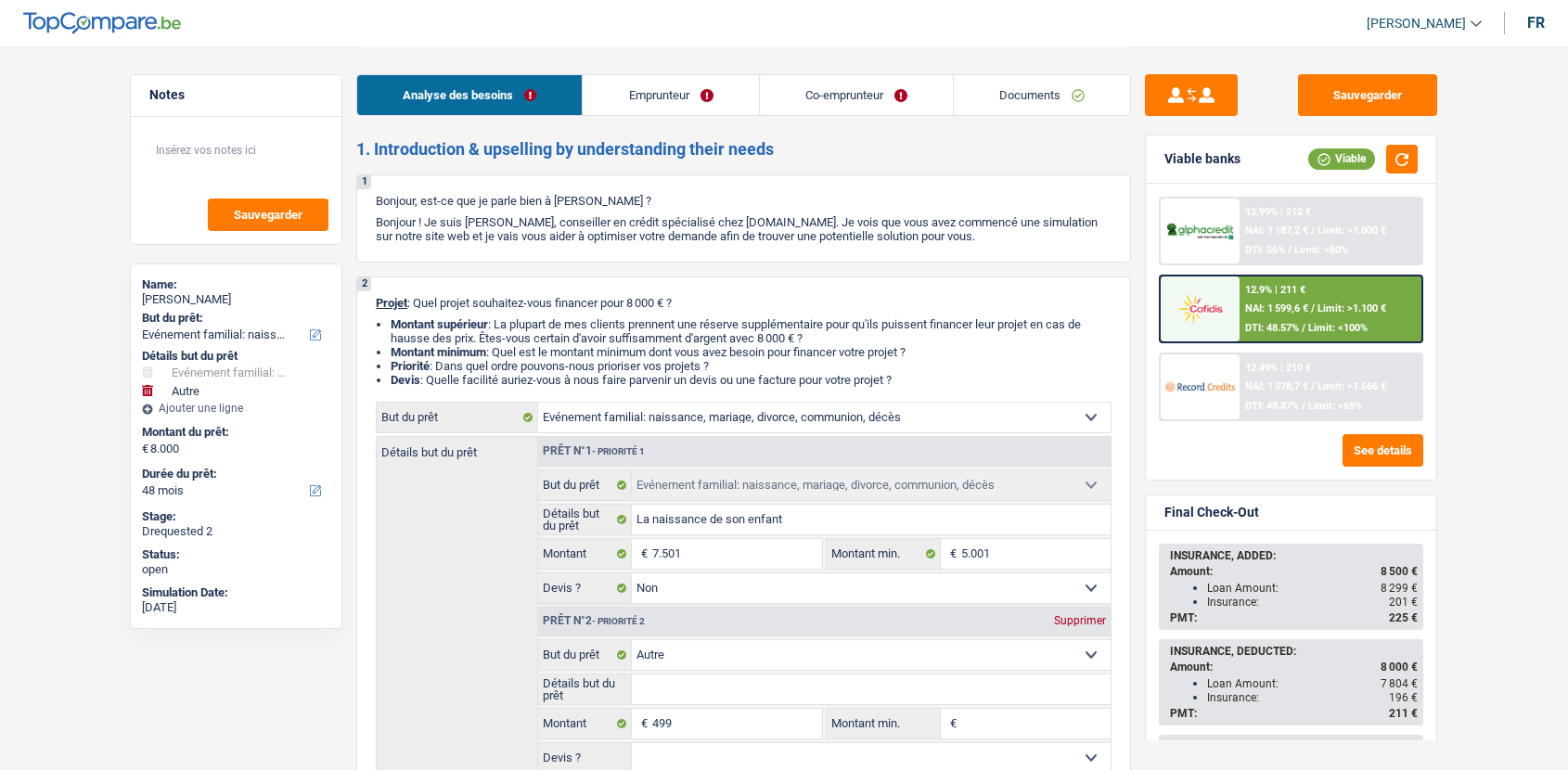
select select "familyEvent"
select select "false"
select select "other"
select select "48"
select select "privateEmployee"
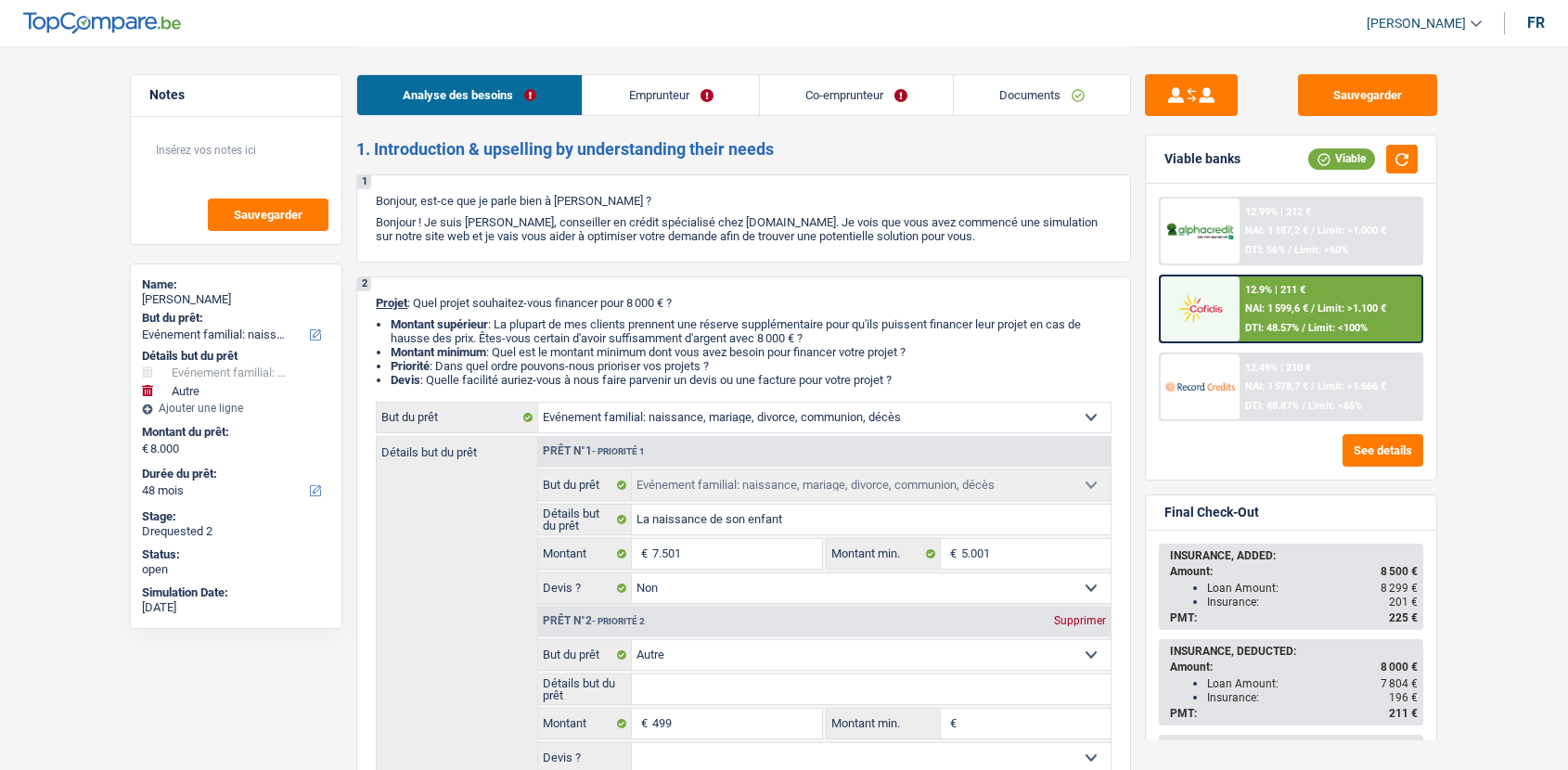
select select "housewife"
select select "netSalary"
select select "mealVouchers"
select select "familyAllowances"
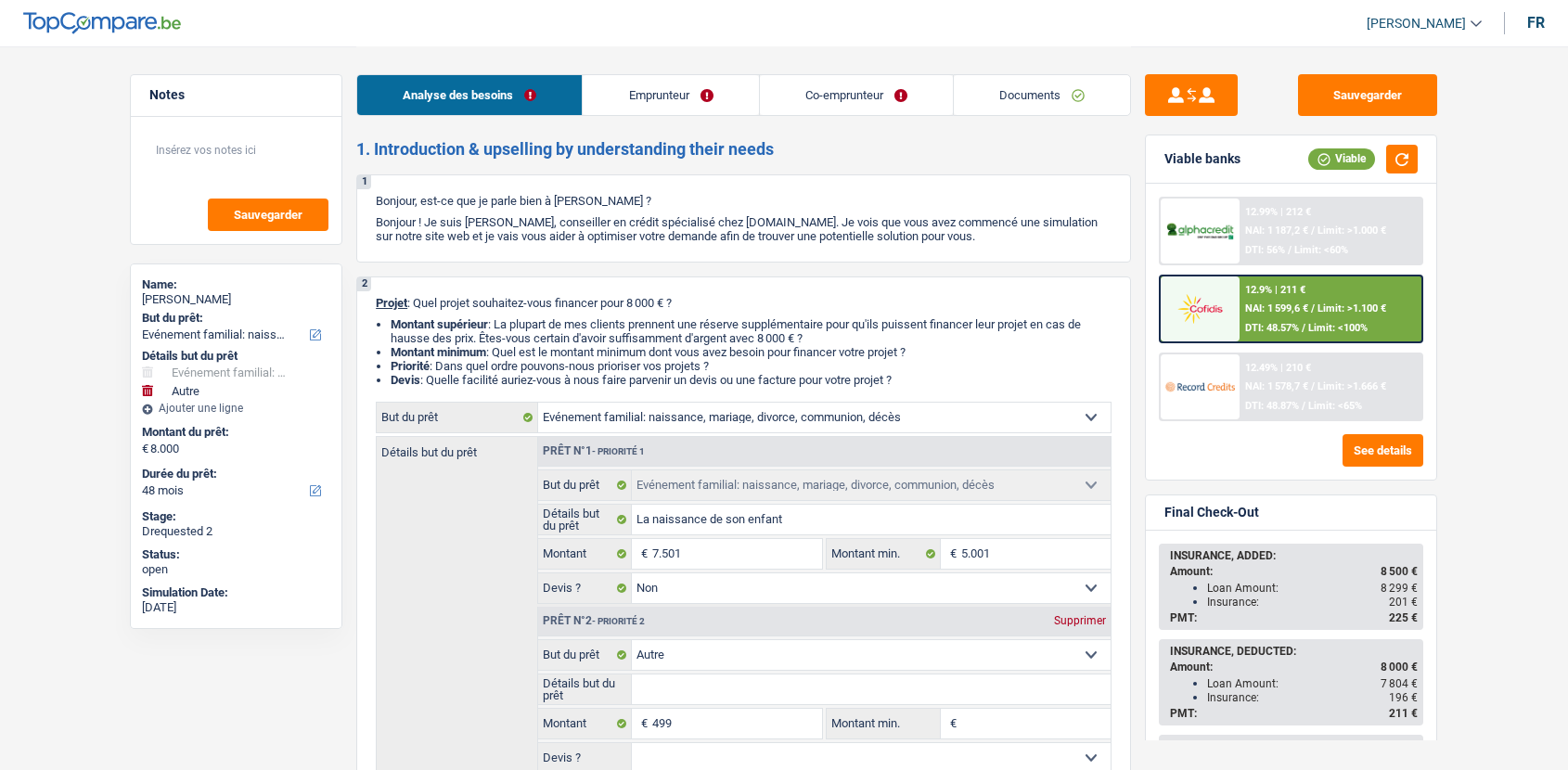
select select "ownerWithMortgage"
select select "mortgage"
select select "360"
select select "personalLoan"
select select "loanRepayment"
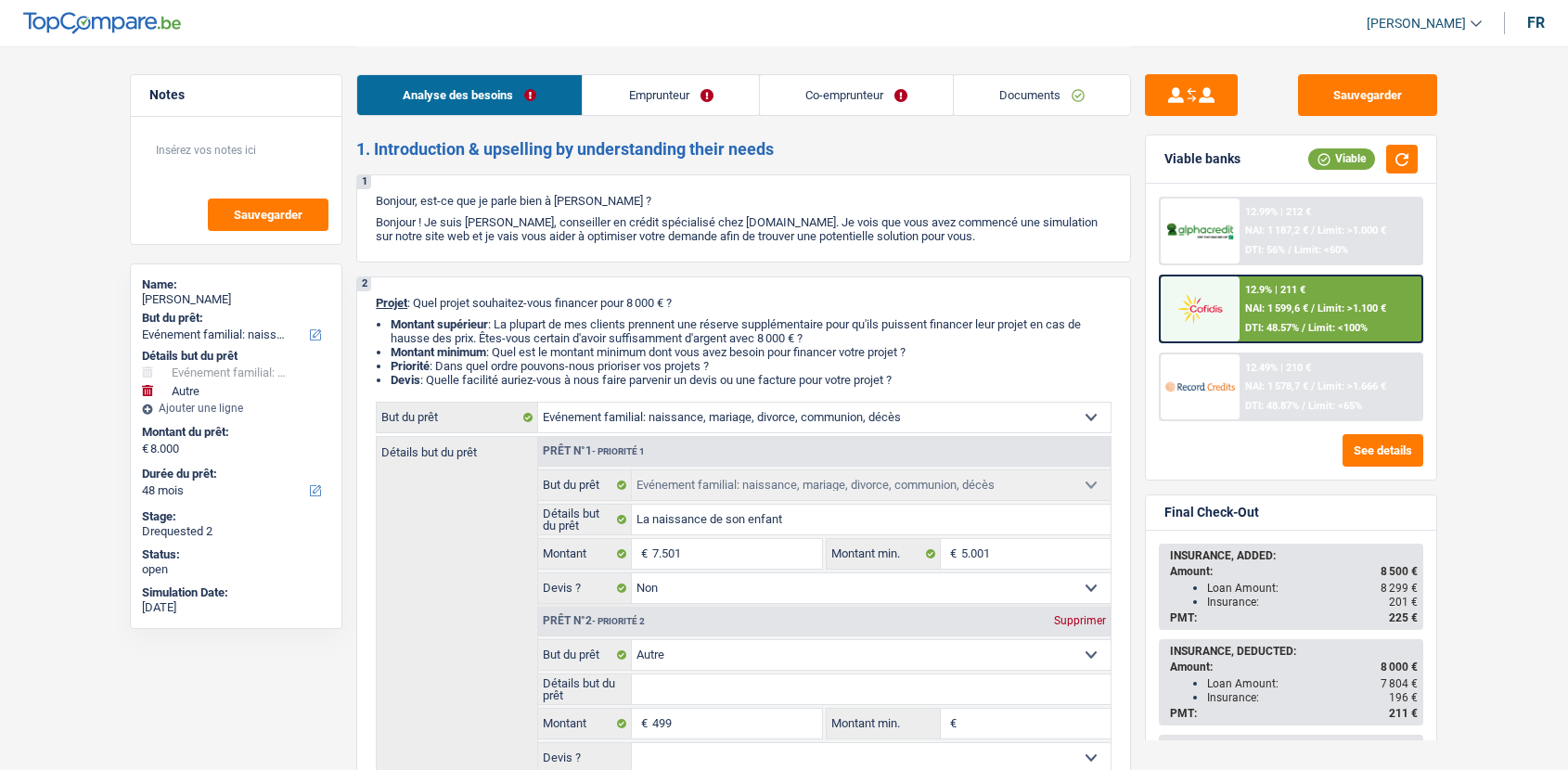
select select "60"
select select "familyEvent"
select select "false"
select select "other"
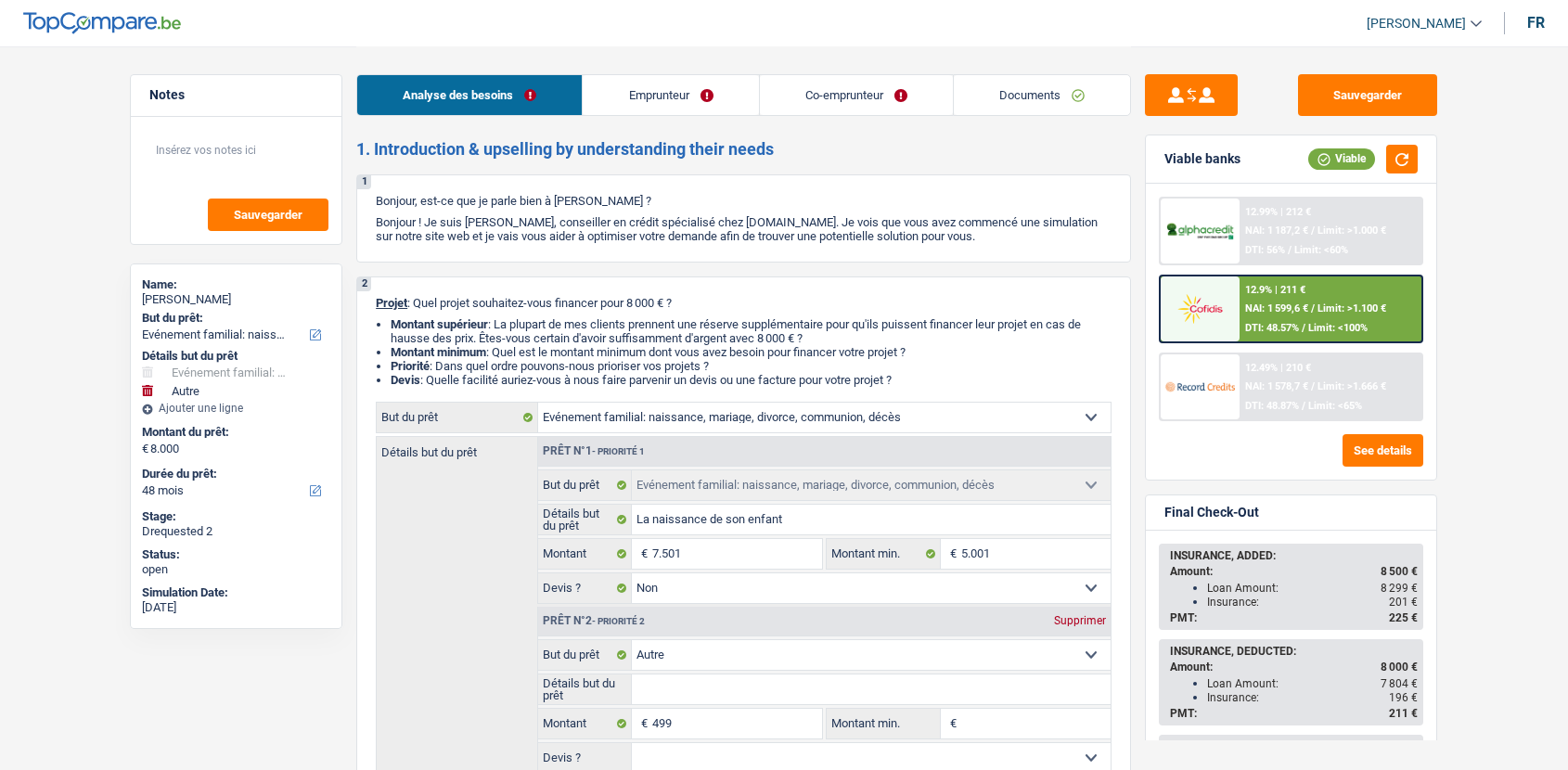
select select "48"
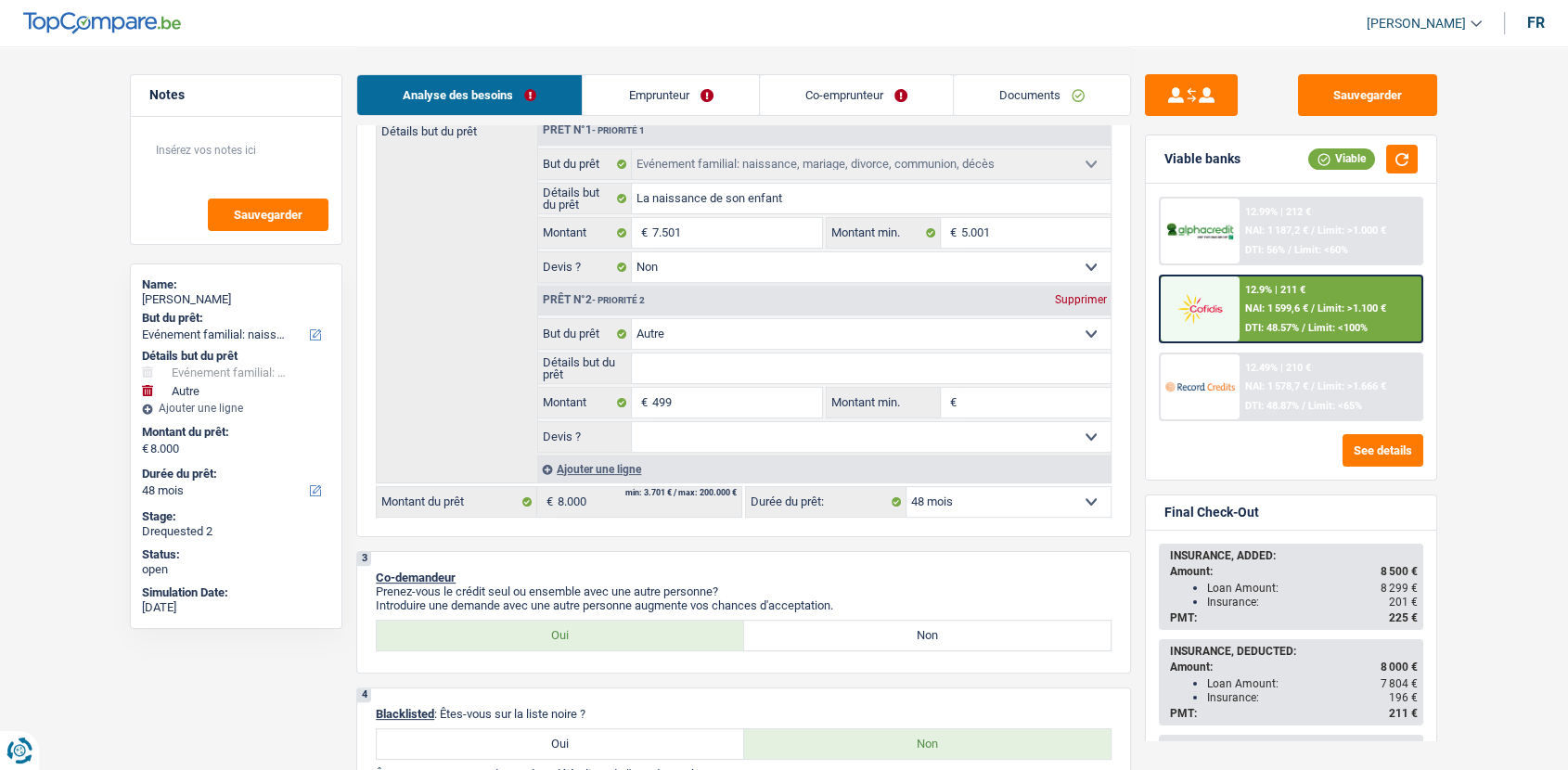
scroll to position [321, 0]
